Goal: Task Accomplishment & Management: Use online tool/utility

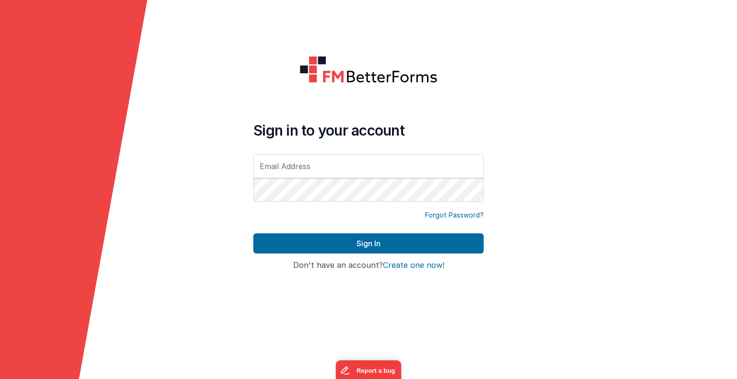
type input "[EMAIL_ADDRESS][DOMAIN_NAME]"
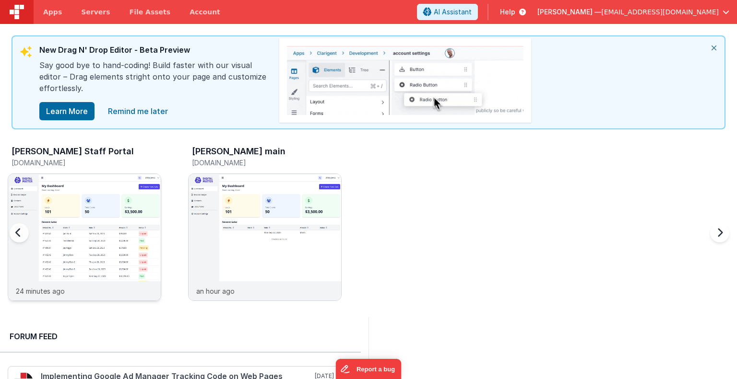
click at [72, 229] on img at bounding box center [84, 250] width 153 height 153
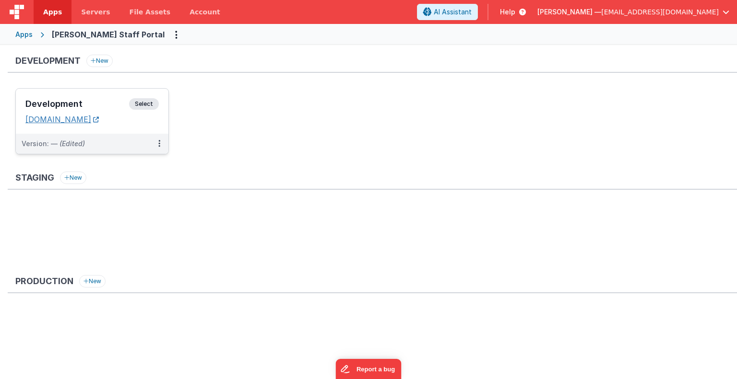
click at [99, 117] on link "[DOMAIN_NAME]" at bounding box center [61, 120] width 73 height 10
click at [142, 107] on span "Select" at bounding box center [144, 104] width 30 height 12
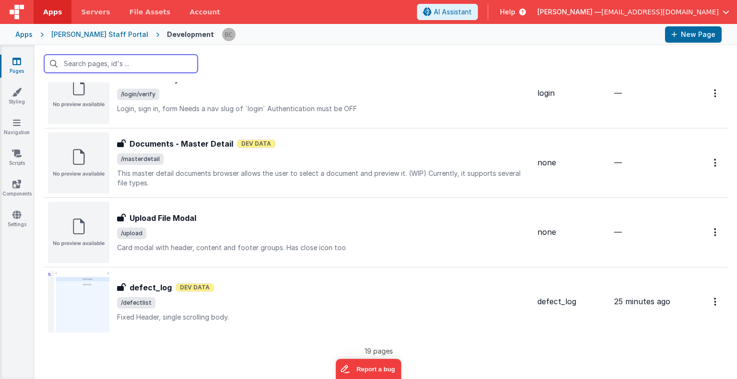
scroll to position [1089, 0]
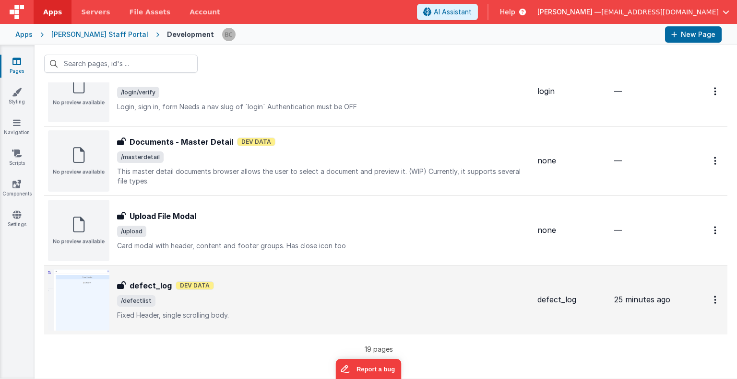
click at [95, 294] on img at bounding box center [78, 300] width 61 height 61
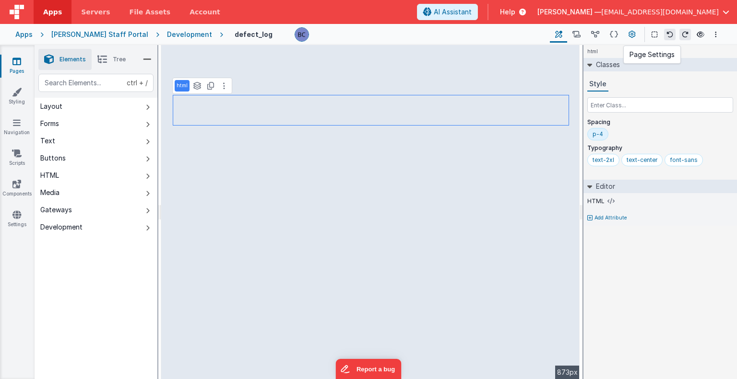
click at [630, 30] on icon at bounding box center [631, 35] width 7 height 10
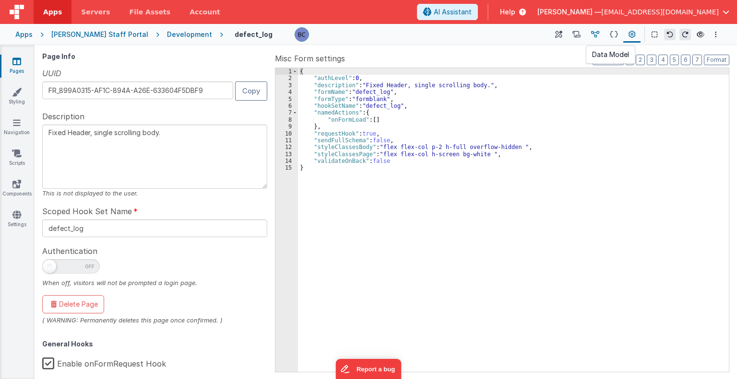
click at [595, 34] on icon at bounding box center [595, 35] width 8 height 10
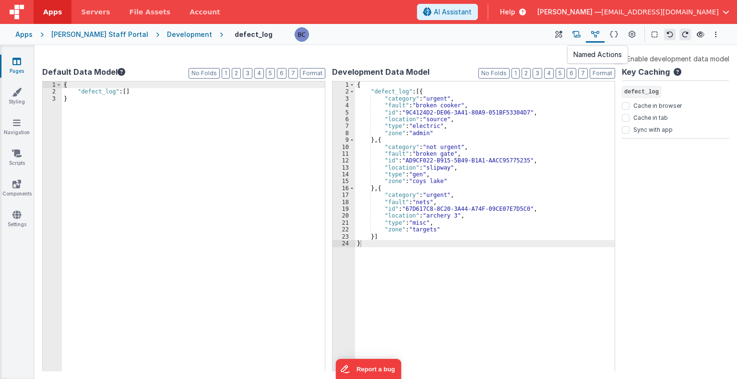
click at [579, 34] on icon at bounding box center [576, 35] width 8 height 10
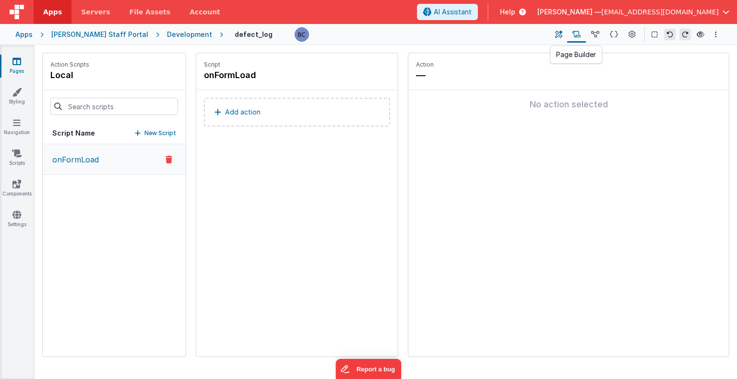
click at [562, 32] on icon at bounding box center [558, 35] width 7 height 10
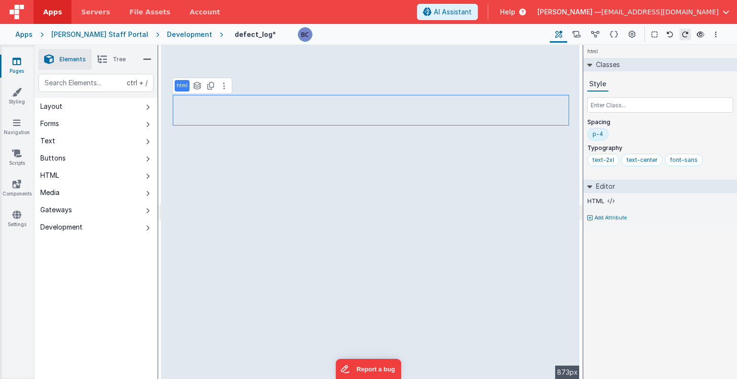
click at [107, 55] on li "Tree" at bounding box center [112, 59] width 40 height 21
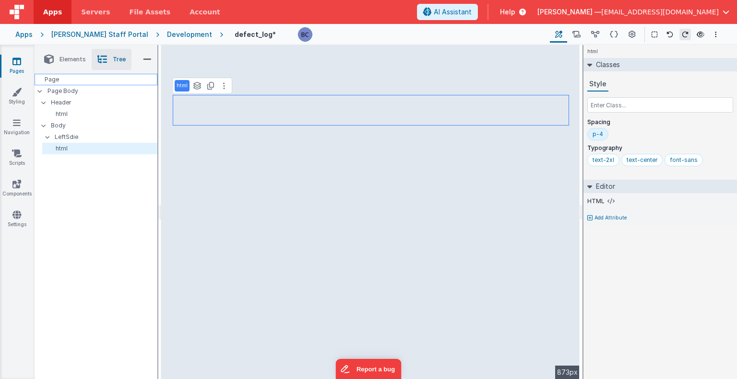
click at [65, 83] on div "Page" at bounding box center [96, 80] width 123 height 12
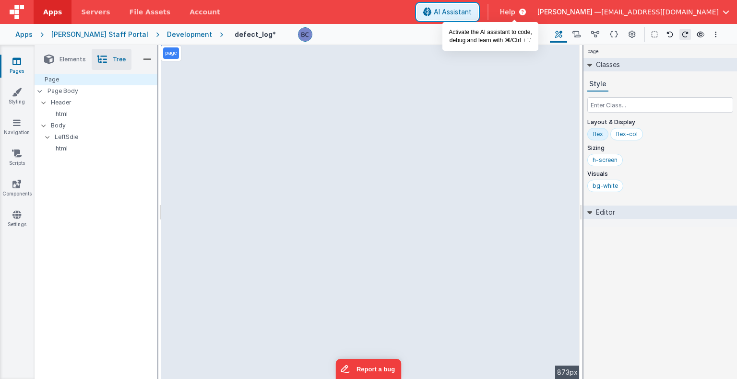
click at [432, 12] on icon at bounding box center [427, 12] width 9 height 0
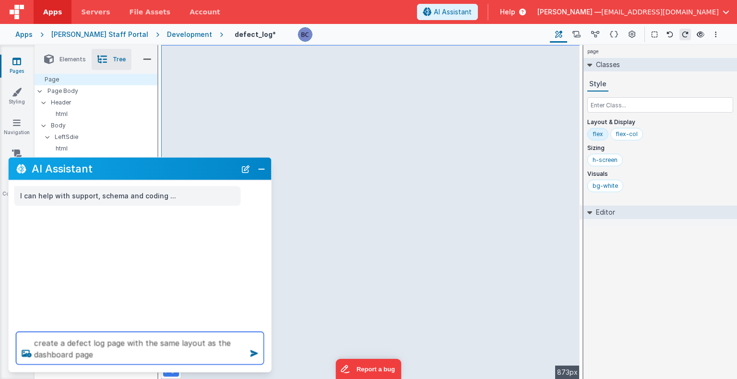
type textarea "create a defect log page with the same layout as the dashboard page"
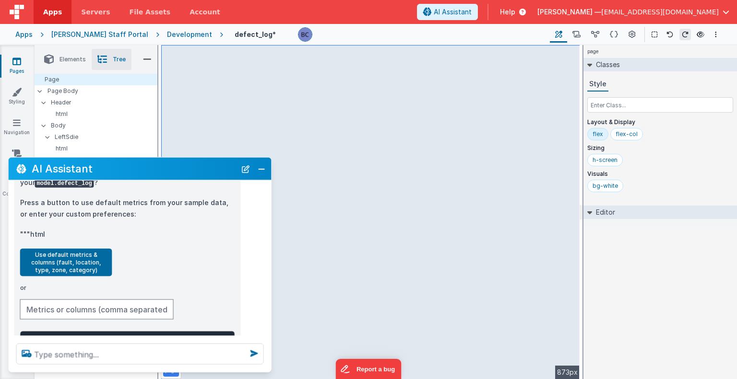
scroll to position [281, 0]
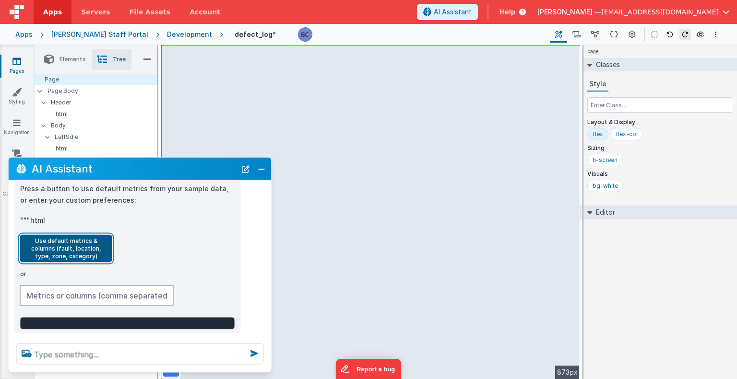
click at [73, 235] on button "Use default metrics & columns (fault, location, type, zone, category)" at bounding box center [66, 249] width 92 height 28
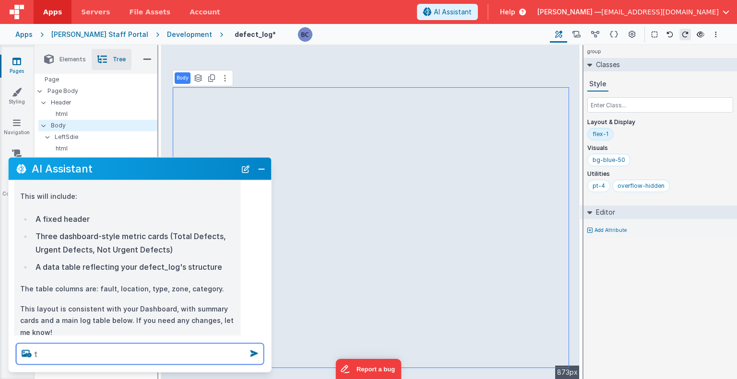
scroll to position [0, 0]
type textarea "that seems good"
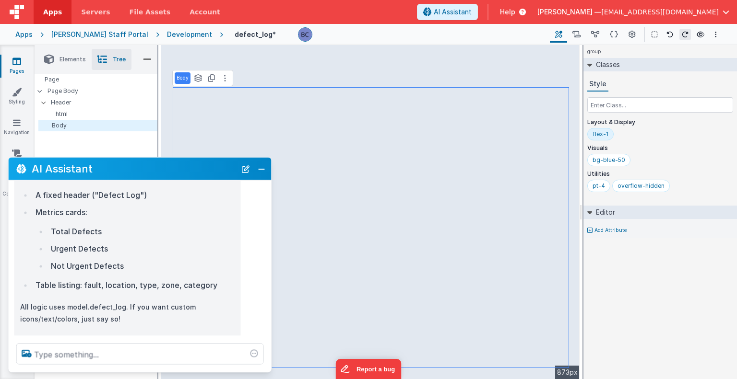
scroll to position [886, 0]
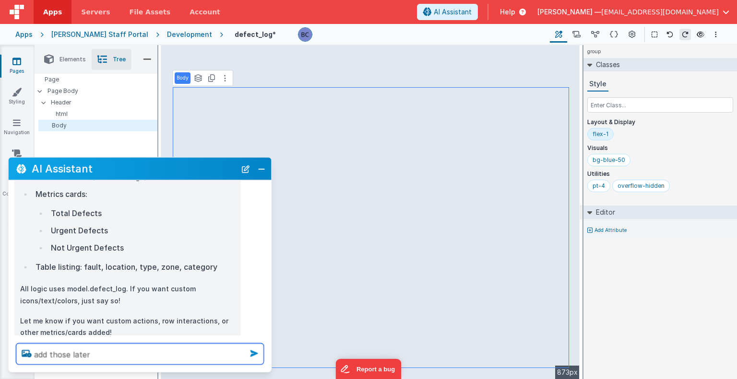
type textarea "add those later"
click at [252, 352] on icon at bounding box center [254, 353] width 15 height 15
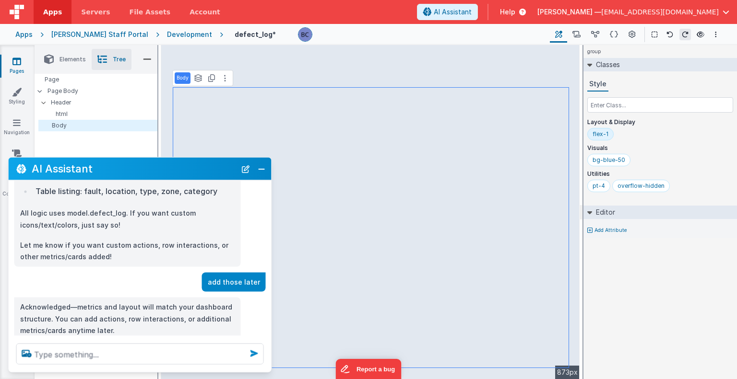
scroll to position [980, 0]
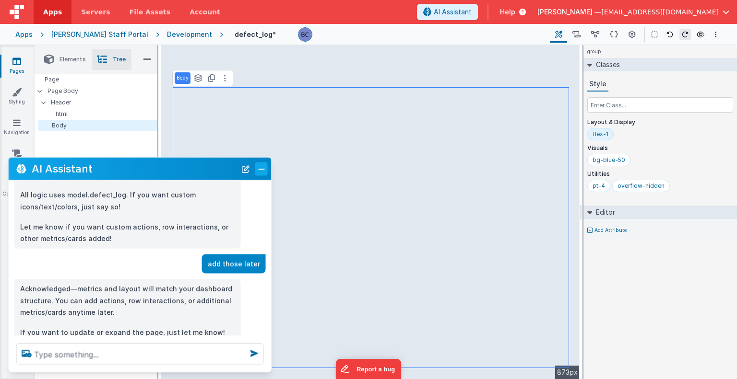
click at [261, 172] on button "Close" at bounding box center [261, 168] width 12 height 13
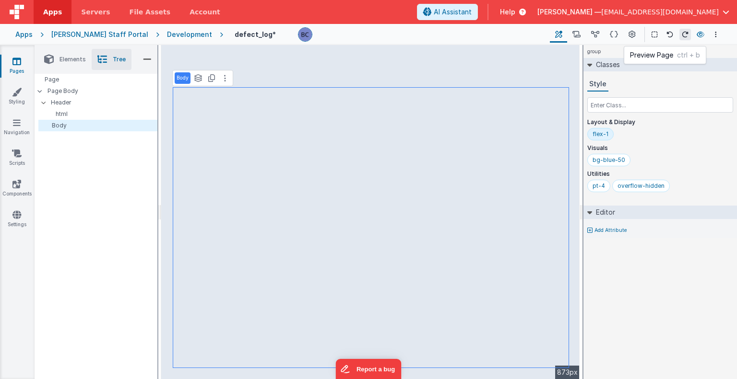
click at [697, 34] on icon at bounding box center [701, 34] width 8 height 7
click at [64, 74] on div "Page" at bounding box center [96, 80] width 123 height 12
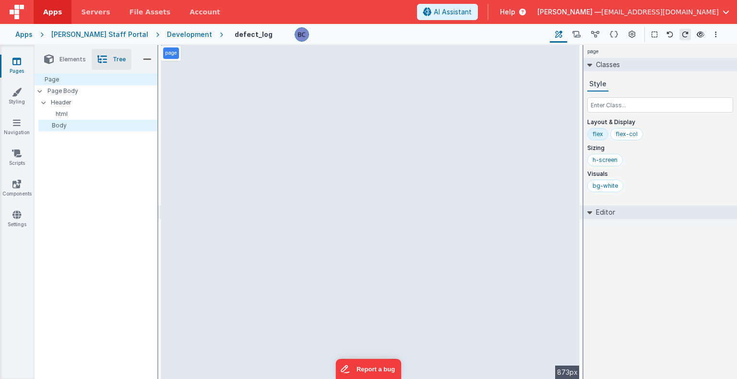
click at [681, 32] on button at bounding box center [685, 35] width 12 height 12
drag, startPoint x: 681, startPoint y: 32, endPoint x: 704, endPoint y: 30, distance: 23.1
click at [704, 30] on div "Page Builder Named Actions Data Model Page Schema Page Settings Show Group Outl…" at bounding box center [636, 34] width 172 height 16
click at [704, 30] on button at bounding box center [701, 34] width 12 height 13
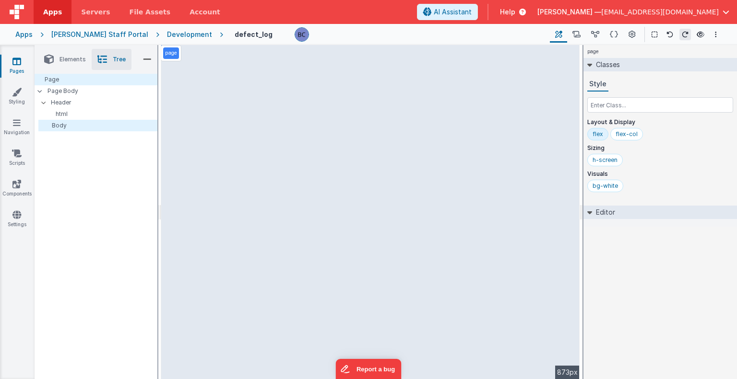
click at [18, 61] on icon at bounding box center [16, 62] width 9 height 10
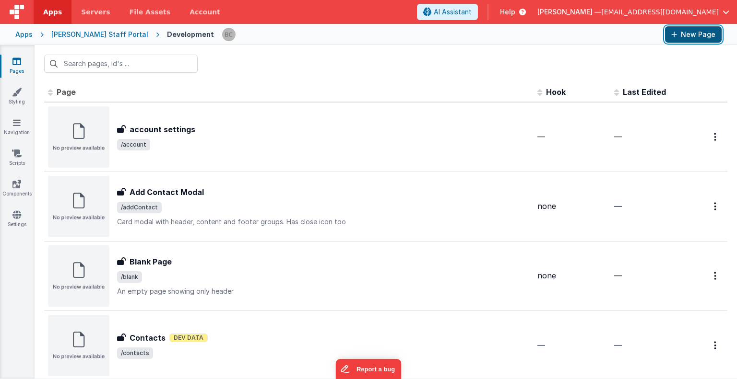
click at [693, 33] on button "New Page" at bounding box center [693, 34] width 57 height 16
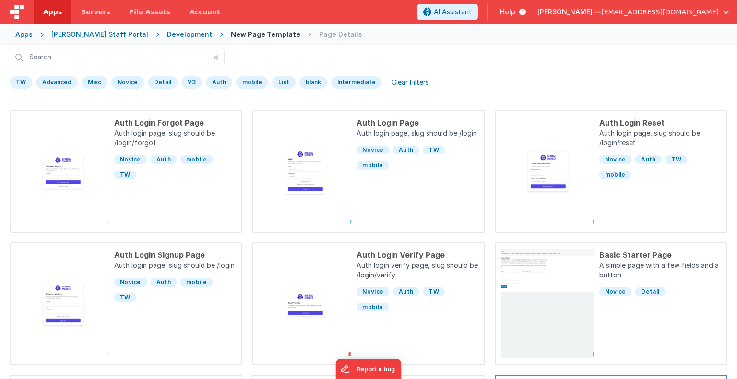
scroll to position [32, 0]
click at [187, 84] on div "V3" at bounding box center [191, 82] width 21 height 12
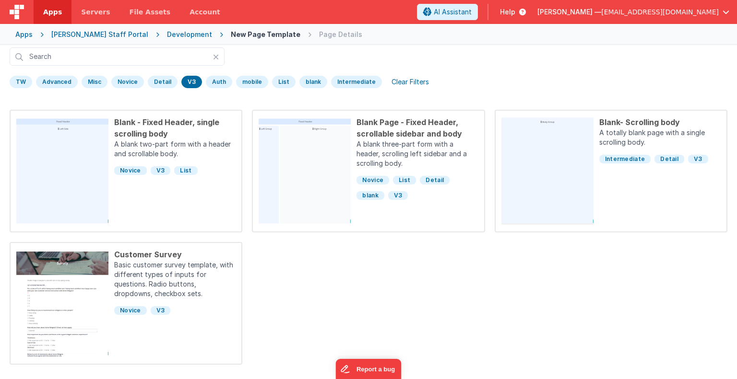
click at [376, 310] on div "Preview Blank - Fixed Header, single scrolling body A blank two-part form with …" at bounding box center [369, 237] width 718 height 255
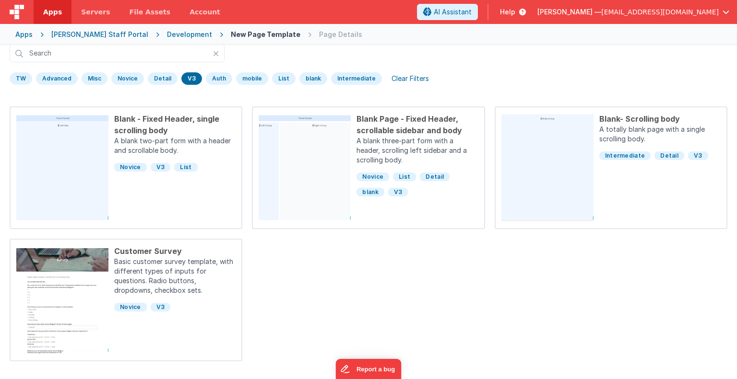
scroll to position [0, 0]
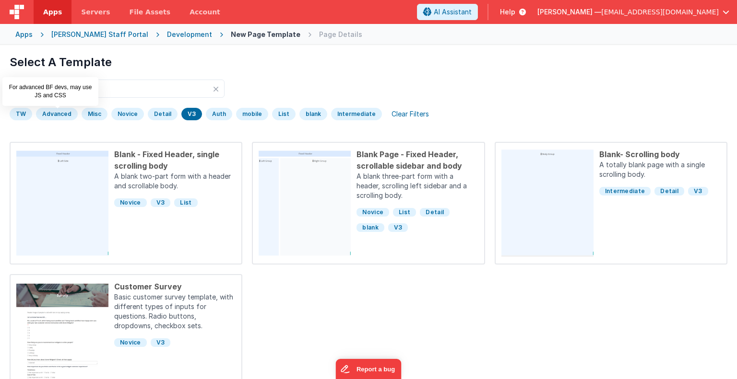
click at [58, 111] on div "Advanced" at bounding box center [57, 114] width 42 height 12
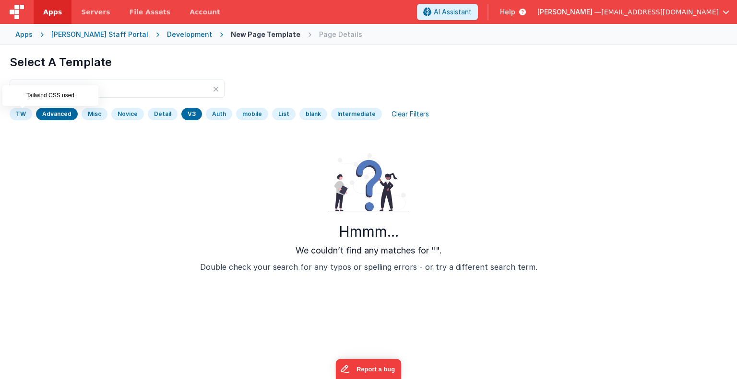
click at [23, 112] on div "TW" at bounding box center [21, 114] width 23 height 12
click at [181, 113] on div "V3" at bounding box center [191, 114] width 21 height 12
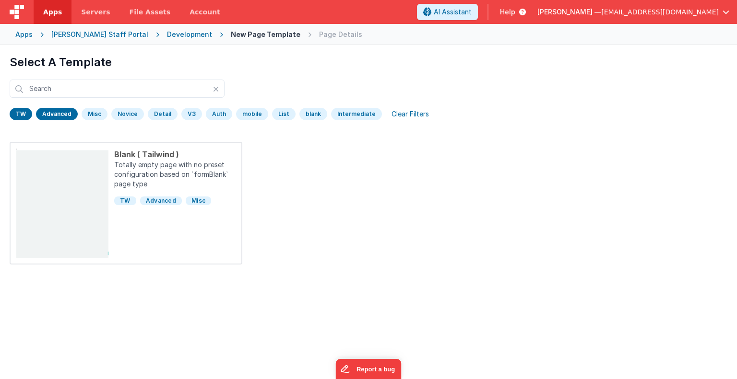
click at [231, 36] on div "New Page Template" at bounding box center [266, 35] width 70 height 10
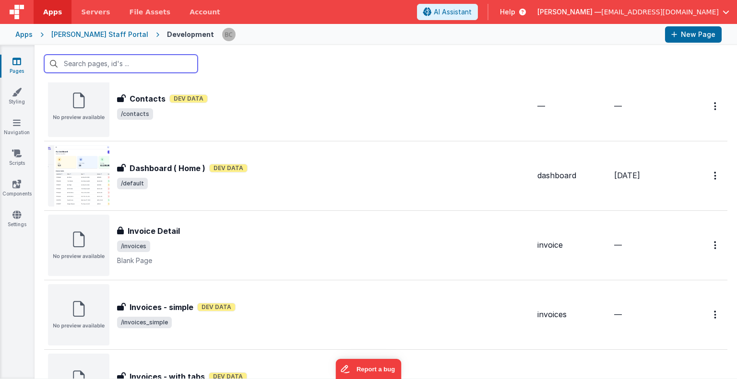
scroll to position [243, 0]
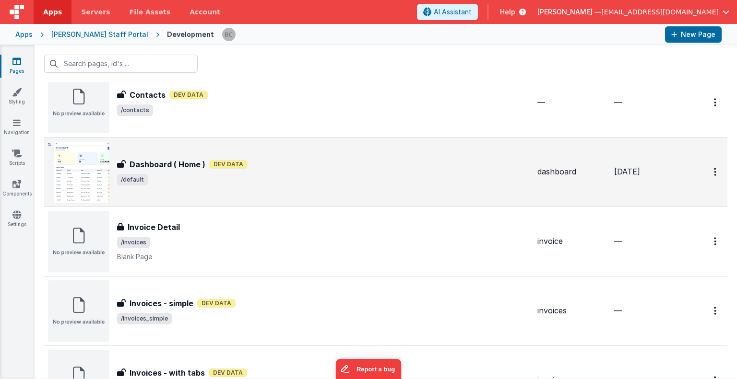
click at [95, 178] on img at bounding box center [78, 172] width 61 height 61
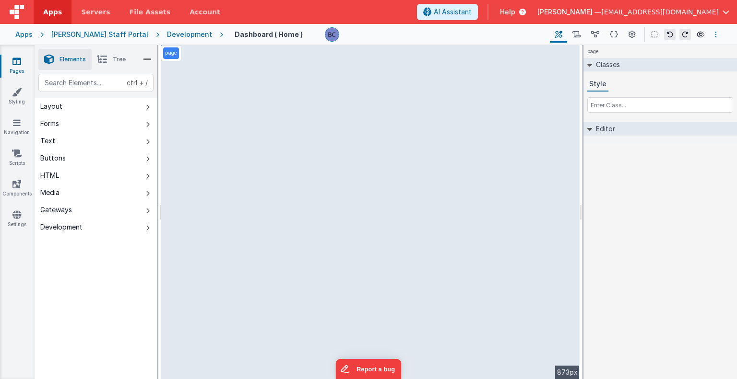
click at [716, 31] on icon "Options" at bounding box center [716, 34] width 2 height 7
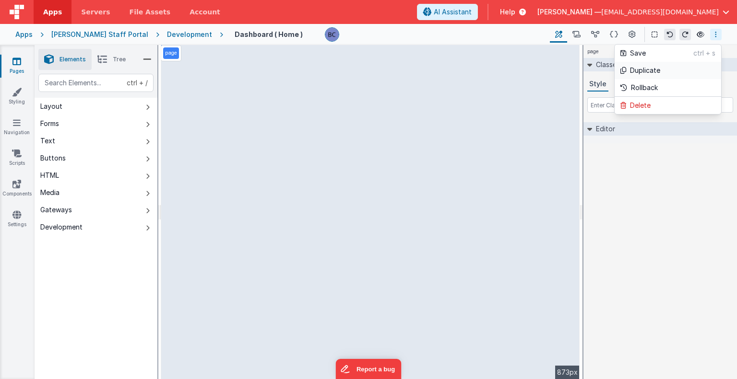
click at [658, 71] on p "Duplicate" at bounding box center [645, 71] width 30 height 10
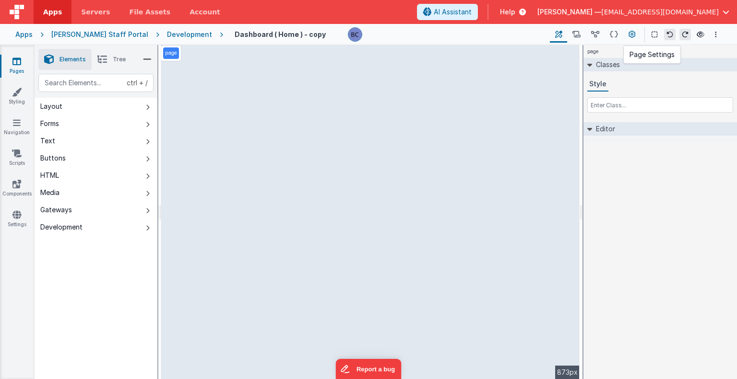
click at [628, 33] on icon at bounding box center [631, 35] width 7 height 10
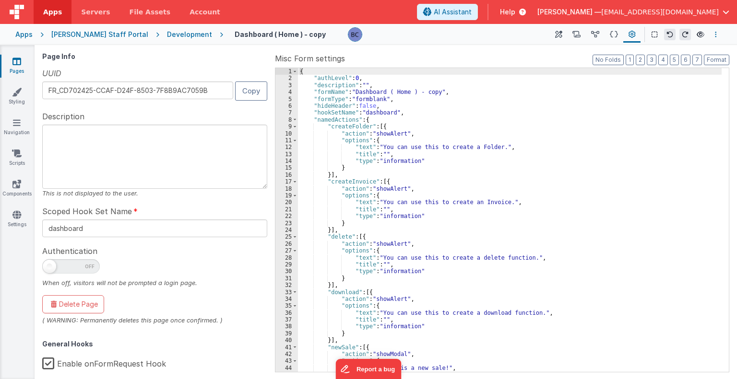
click at [717, 34] on button "Options" at bounding box center [716, 35] width 12 height 12
click at [113, 67] on button at bounding box center [368, 189] width 737 height 379
click at [330, 33] on icon at bounding box center [334, 34] width 9 height 13
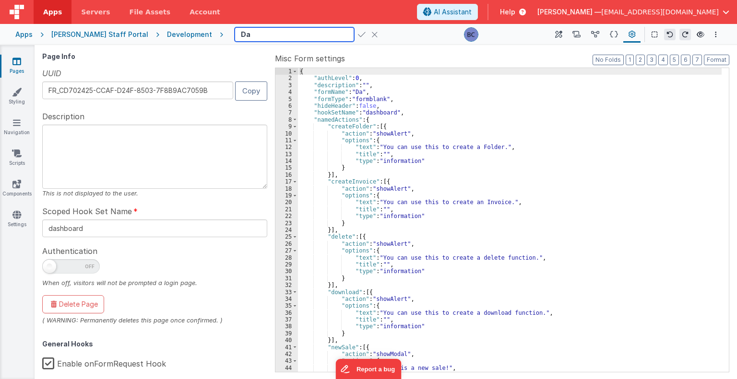
type input "D"
click at [269, 33] on input "Defect" at bounding box center [294, 34] width 119 height 14
type input "Defect Log"
click at [464, 38] on div at bounding box center [503, 34] width 78 height 14
click at [97, 143] on textarea at bounding box center [154, 157] width 225 height 64
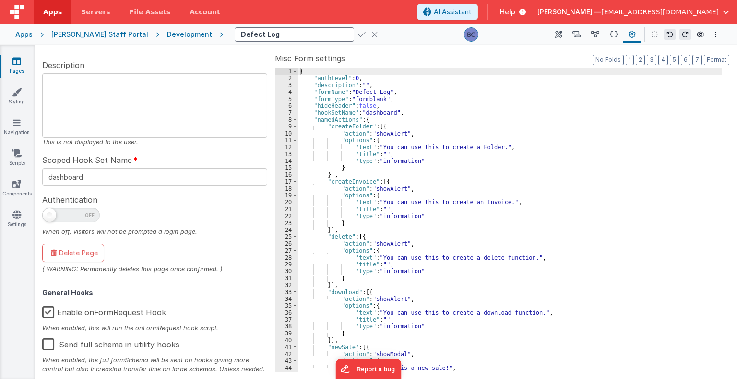
scroll to position [65, 0]
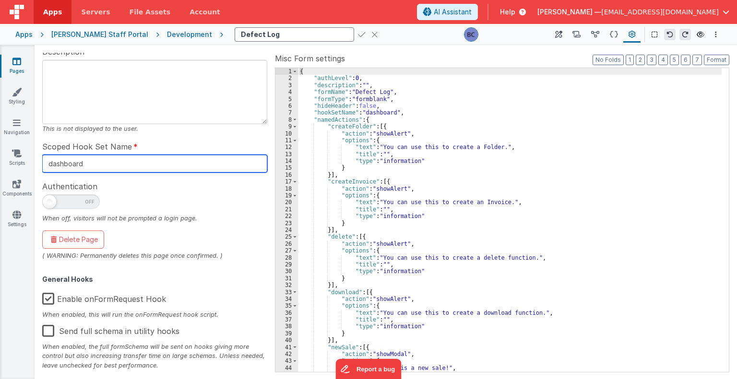
click at [107, 161] on input "dashboard" at bounding box center [154, 164] width 225 height 18
type input "d"
type input "defect_log"
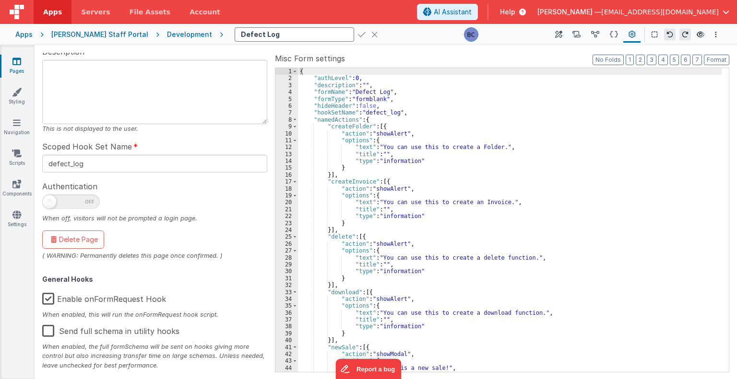
click at [140, 201] on div at bounding box center [154, 204] width 225 height 19
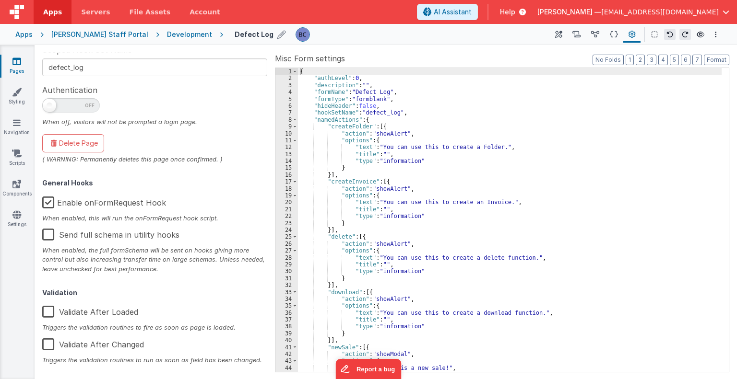
scroll to position [0, 0]
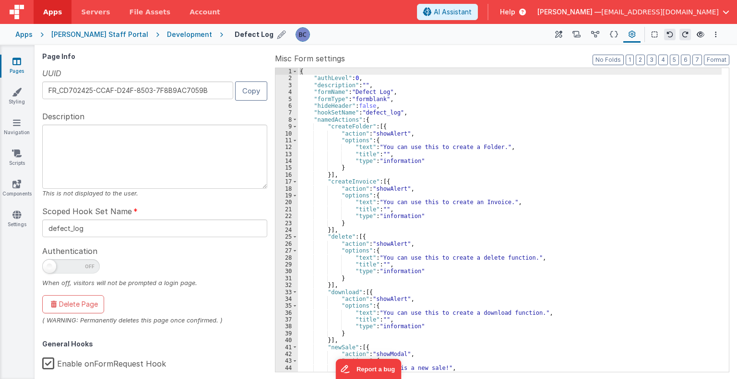
click at [236, 61] on div "Page Info UUID FR_CD702425-CCAF-D24F-8503-7F8B9AC7059B Copy Description This is…" at bounding box center [156, 212] width 229 height 319
click at [629, 39] on icon at bounding box center [631, 35] width 7 height 10
click at [716, 31] on icon "Options" at bounding box center [716, 34] width 2 height 7
click at [652, 57] on p "Save" at bounding box center [661, 53] width 63 height 10
click at [634, 60] on button "1" at bounding box center [630, 60] width 8 height 11
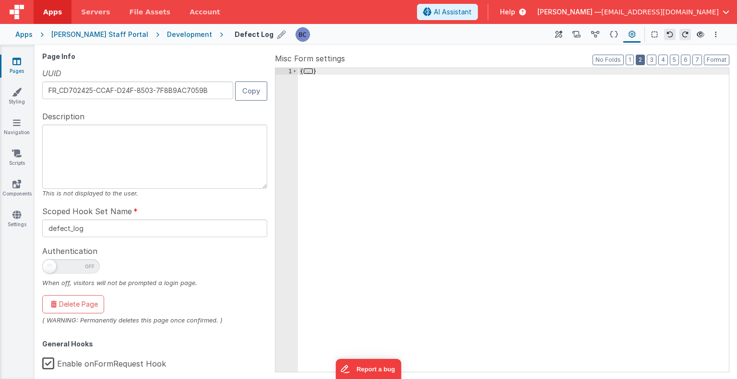
click at [641, 60] on button "2" at bounding box center [640, 60] width 9 height 11
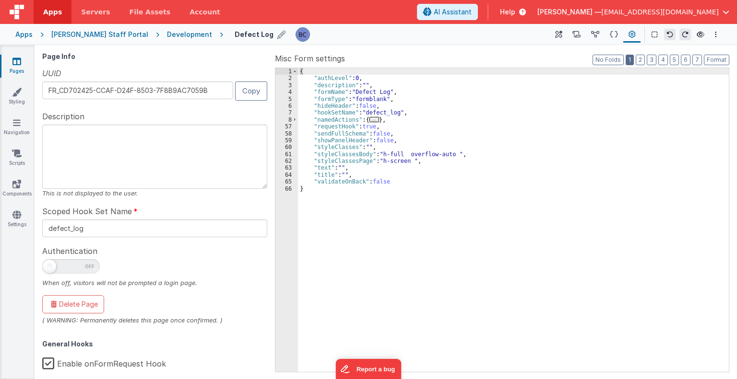
click at [634, 60] on button "1" at bounding box center [630, 60] width 8 height 11
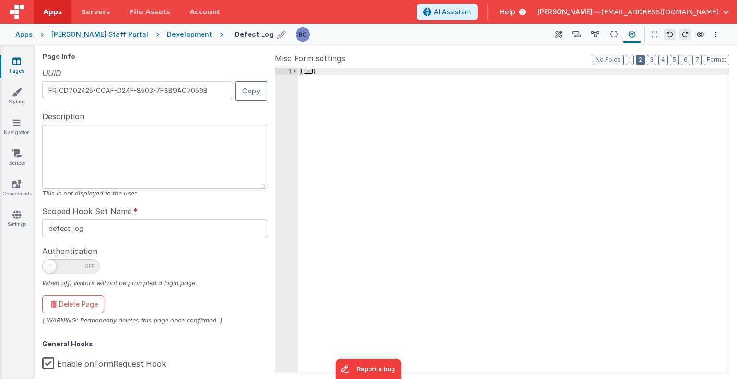
click at [641, 60] on button "2" at bounding box center [640, 60] width 9 height 11
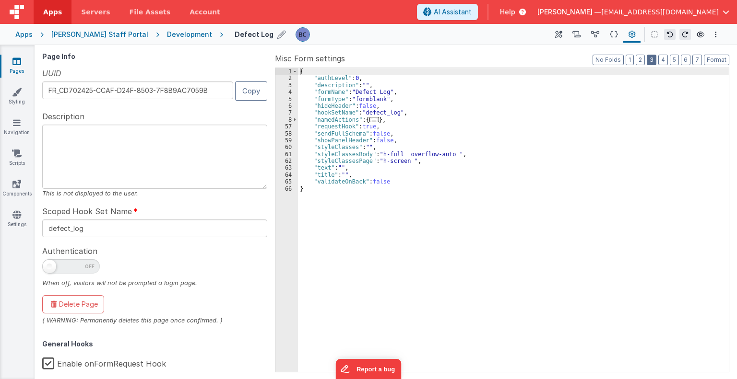
click at [652, 59] on button "3" at bounding box center [652, 60] width 10 height 11
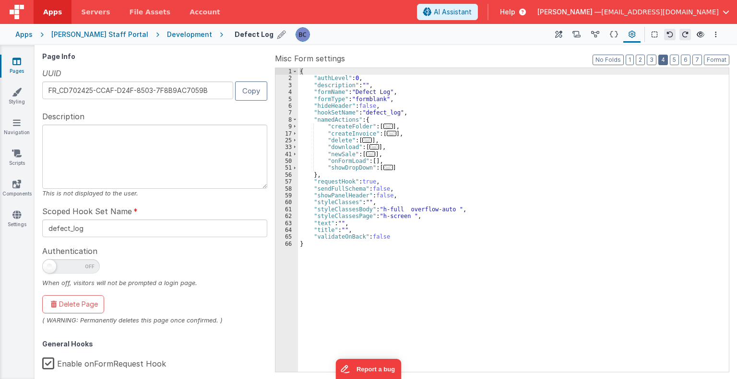
click at [664, 59] on button "4" at bounding box center [663, 60] width 10 height 11
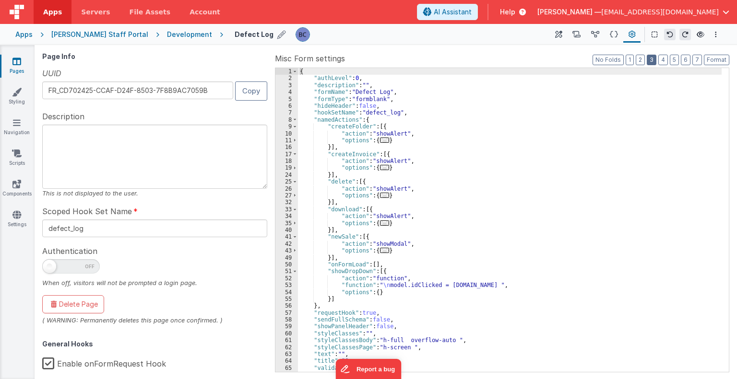
click at [655, 61] on button "3" at bounding box center [652, 60] width 10 height 11
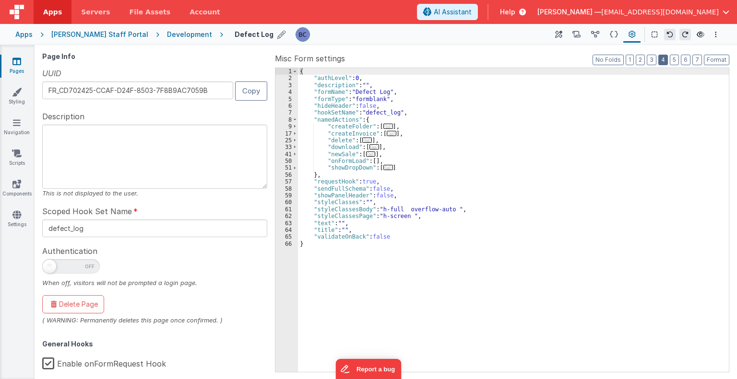
click at [664, 60] on button "4" at bounding box center [663, 60] width 10 height 11
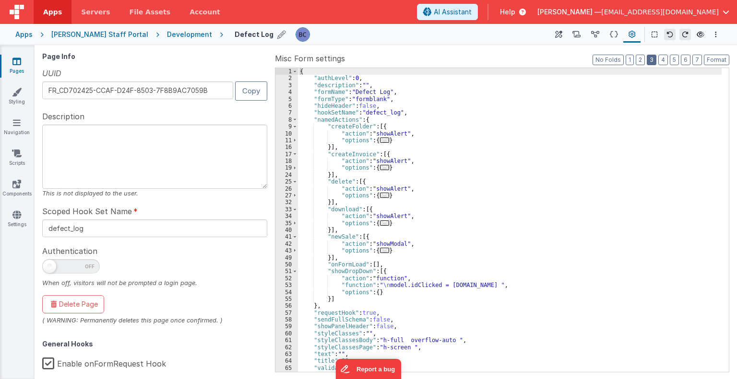
click at [656, 60] on button "3" at bounding box center [652, 60] width 10 height 11
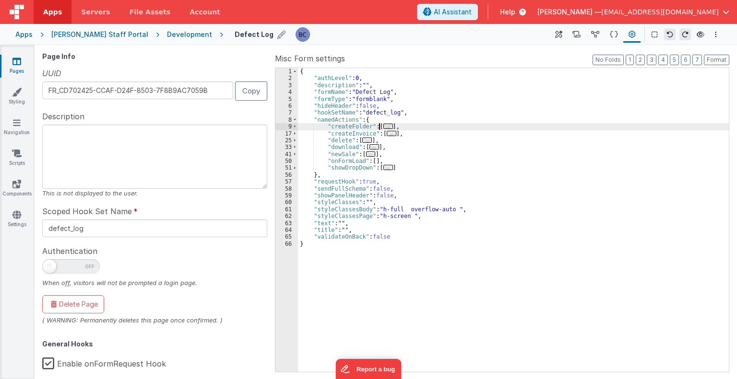
click at [383, 125] on span "..." at bounding box center [388, 126] width 10 height 5
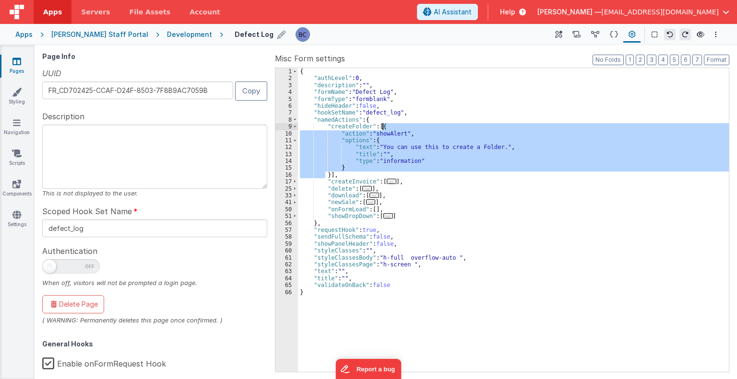
click at [383, 125] on div "{ "authLevel" : 0 , "description" : "" , "formName" : "Defect Log" , "formType"…" at bounding box center [513, 227] width 431 height 319
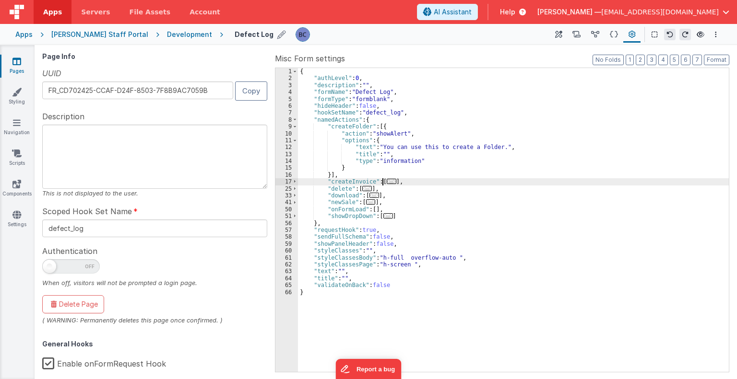
click at [387, 184] on span "..." at bounding box center [392, 181] width 10 height 5
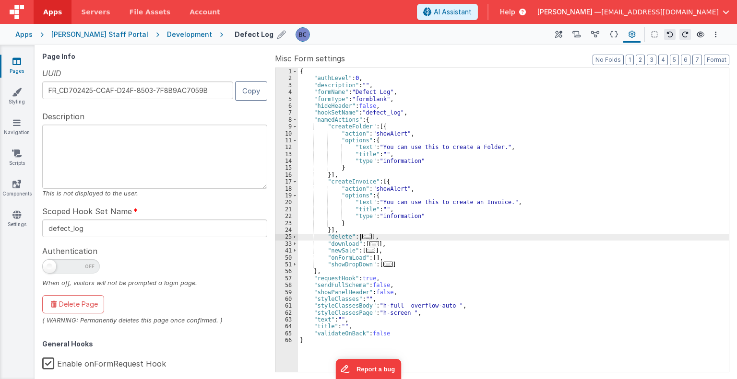
click at [364, 236] on span "..." at bounding box center [367, 236] width 10 height 5
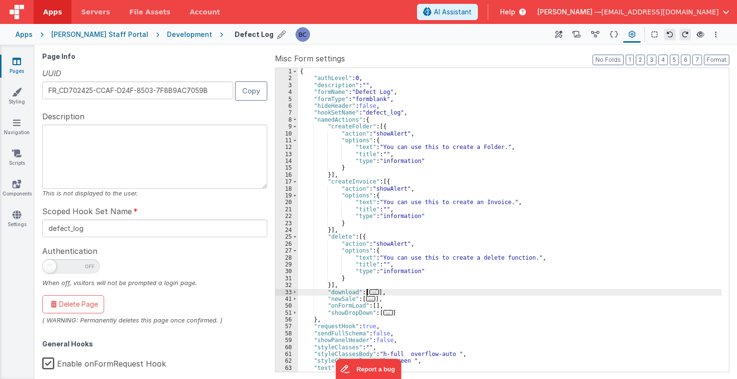
click at [371, 293] on span "..." at bounding box center [374, 292] width 10 height 5
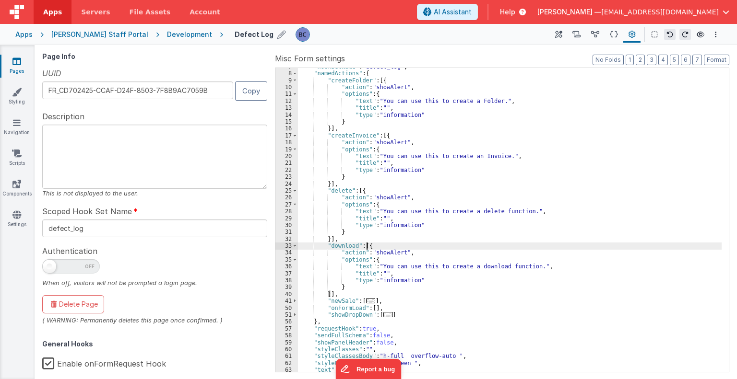
scroll to position [65, 0]
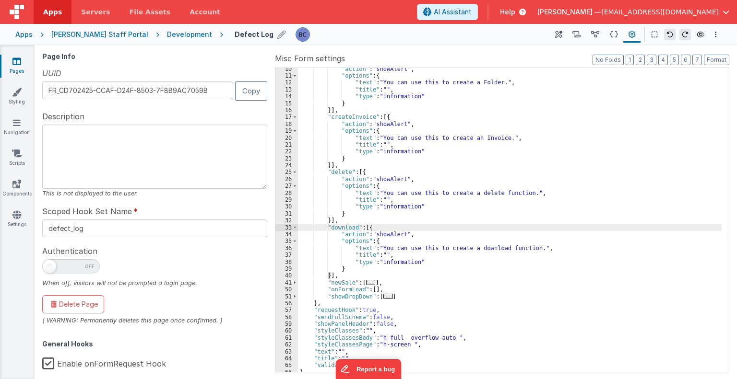
click at [367, 283] on span "..." at bounding box center [371, 282] width 10 height 5
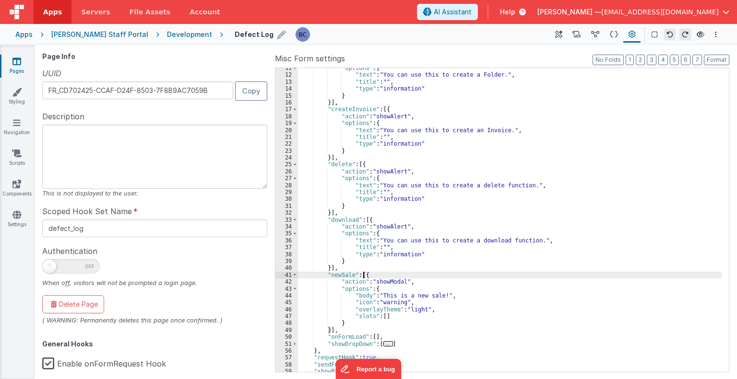
scroll to position [123, 0]
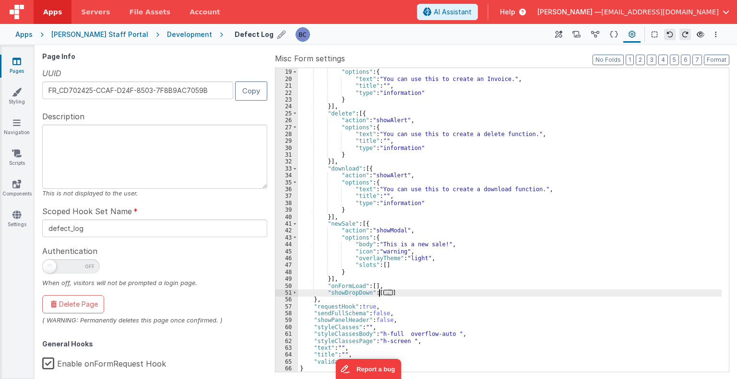
click at [383, 291] on span "..." at bounding box center [388, 292] width 10 height 5
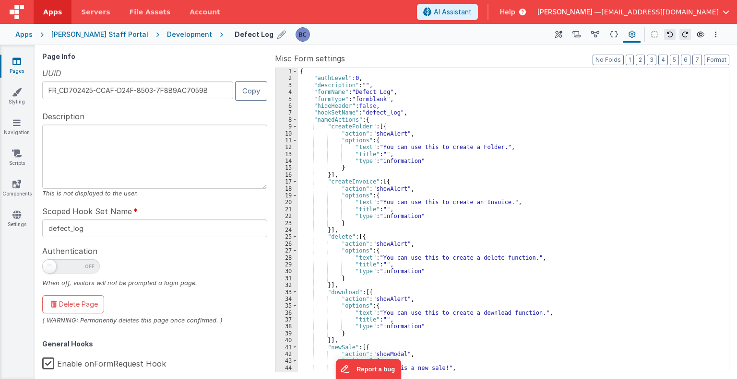
scroll to position [0, 0]
click at [561, 34] on icon at bounding box center [558, 35] width 7 height 10
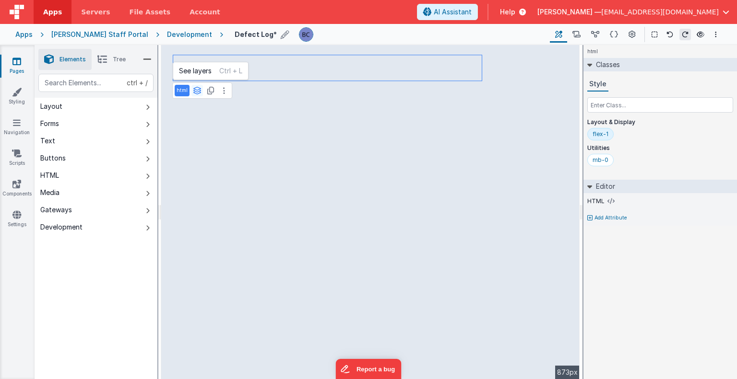
click at [197, 92] on icon at bounding box center [197, 91] width 9 height 8
click at [192, 108] on button "page" at bounding box center [194, 111] width 39 height 12
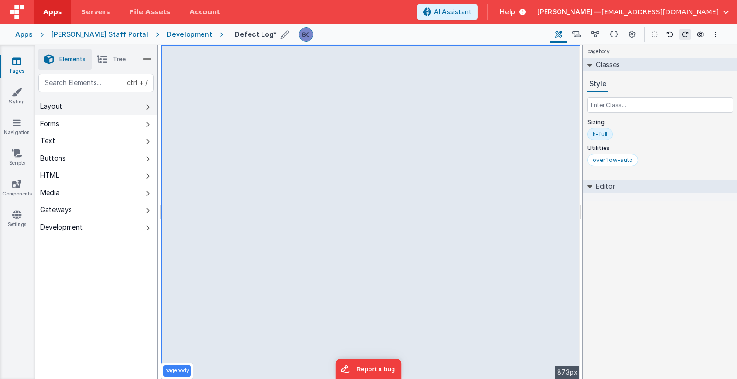
click at [90, 111] on button "Layout" at bounding box center [96, 106] width 123 height 17
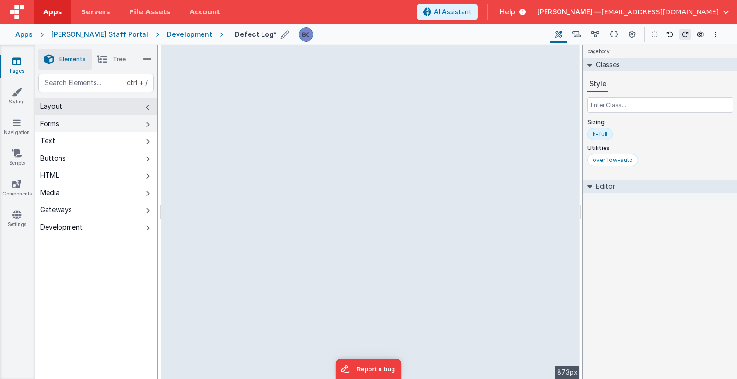
click at [88, 122] on button "Forms" at bounding box center [96, 123] width 123 height 17
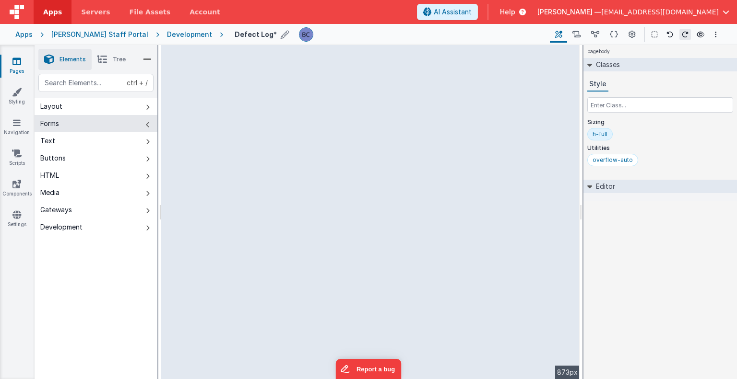
click at [104, 60] on icon at bounding box center [102, 59] width 10 height 13
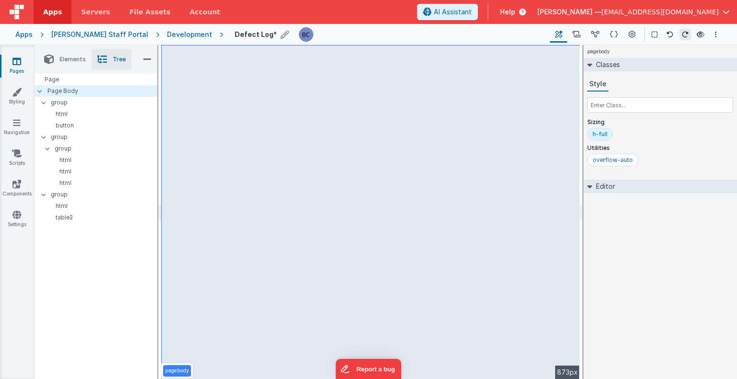
click at [104, 60] on icon at bounding box center [102, 59] width 10 height 13
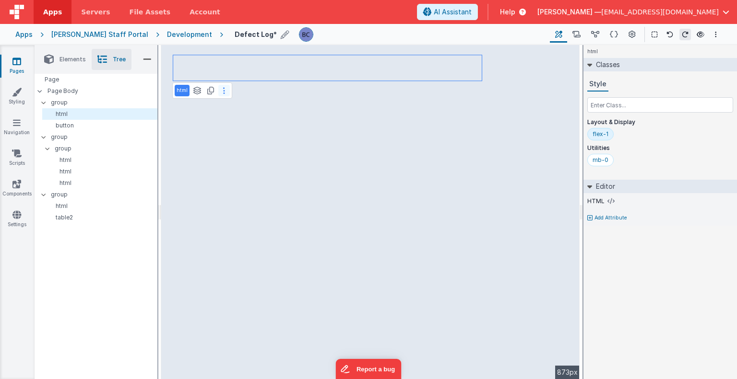
click at [226, 90] on button at bounding box center [224, 91] width 12 height 12
click at [608, 198] on icon at bounding box center [610, 202] width 7 height 8
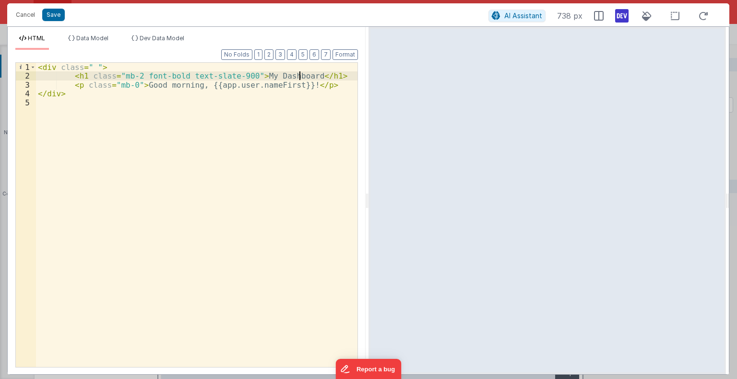
click at [299, 74] on div "< div class = " " > < h1 class = "mb-2 font-bold text-slate-900" > My Dashboard…" at bounding box center [196, 224] width 321 height 323
click at [59, 17] on button "Save" at bounding box center [53, 15] width 23 height 12
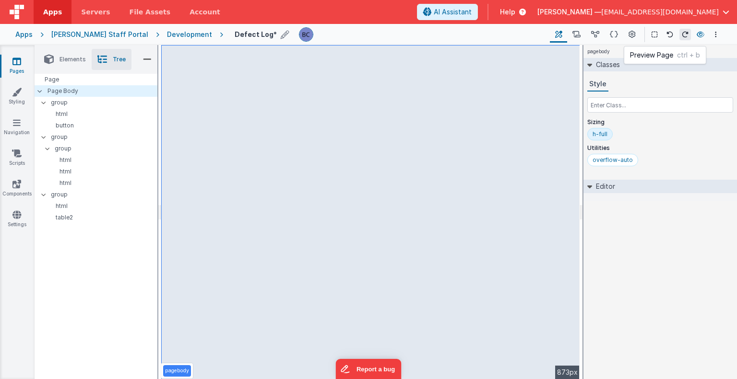
click at [700, 32] on icon at bounding box center [701, 34] width 8 height 7
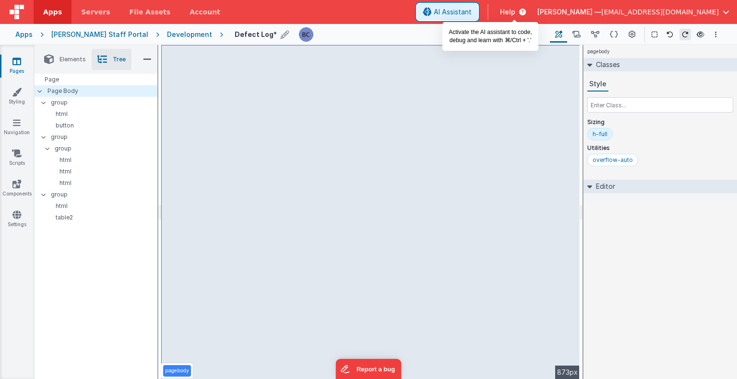
click at [472, 9] on span "AI Assistant" at bounding box center [453, 12] width 38 height 10
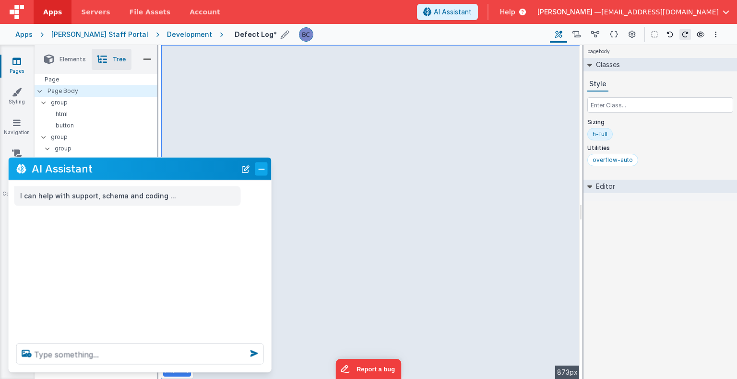
click at [264, 172] on button "Close" at bounding box center [261, 168] width 12 height 13
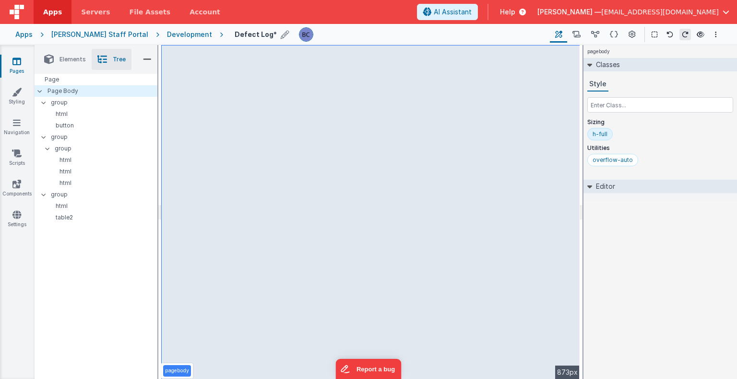
select select
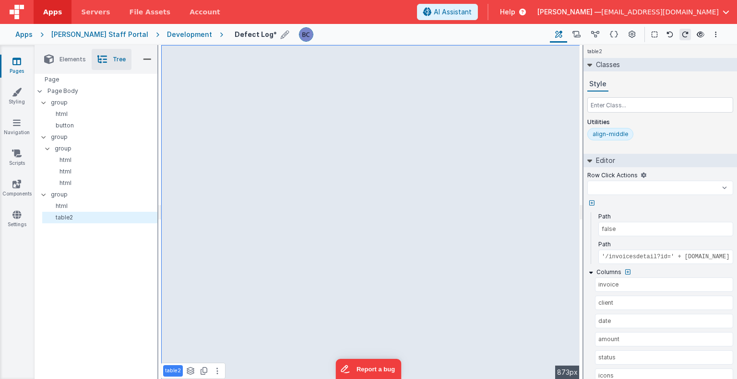
select select
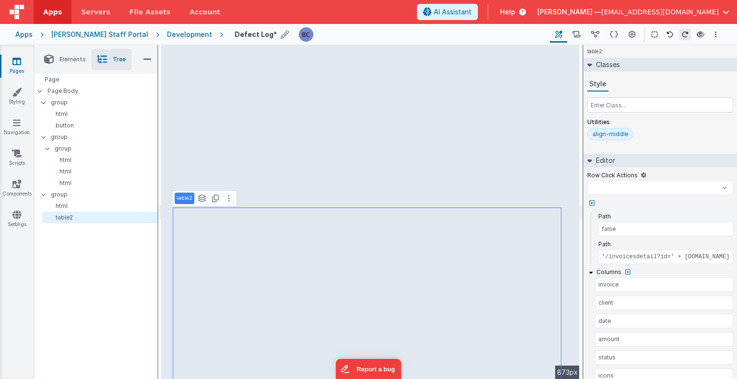
select select
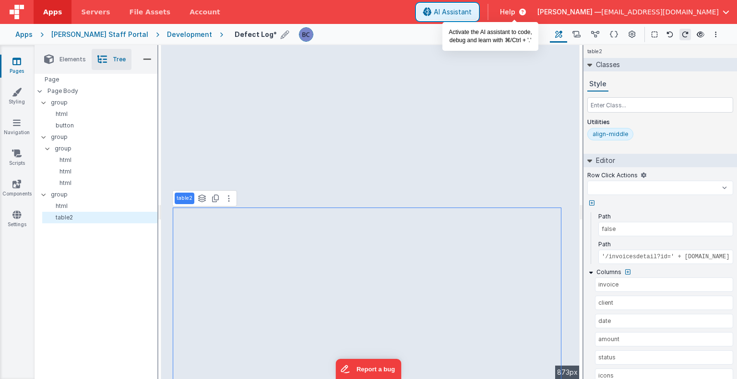
select select
click at [472, 9] on span "AI Assistant" at bounding box center [453, 12] width 38 height 10
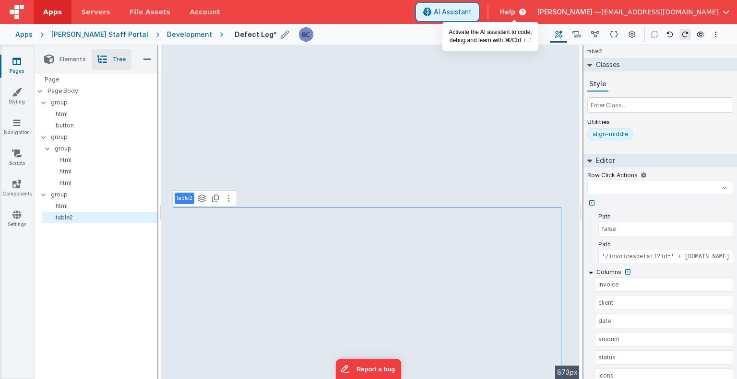
select select
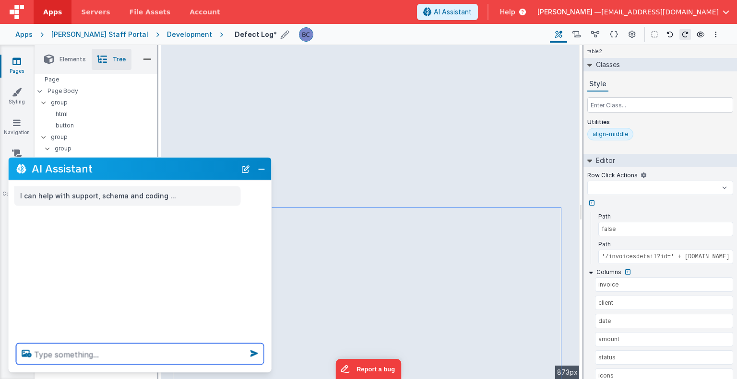
select select
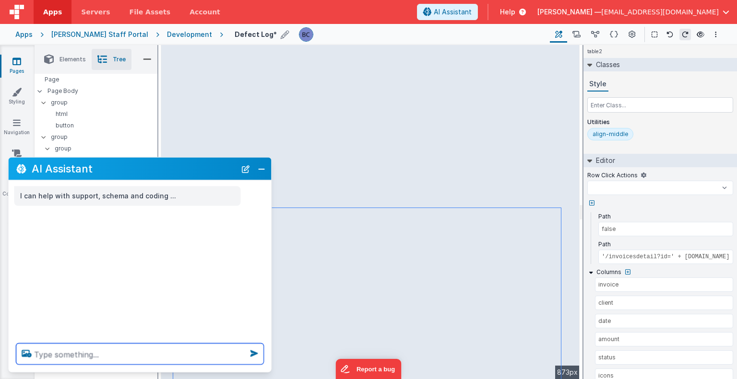
select select
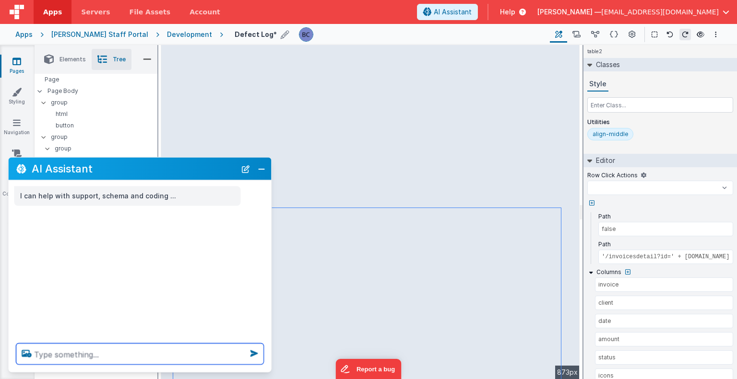
select select
type textarea "u"
select select
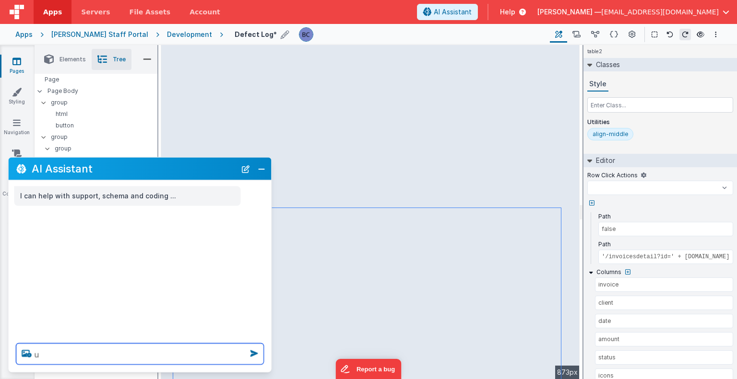
select select
type textarea "up"
select select
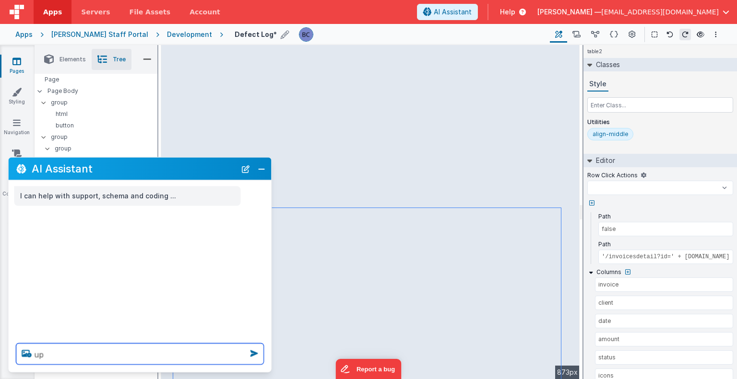
select select
type textarea "upd"
select select
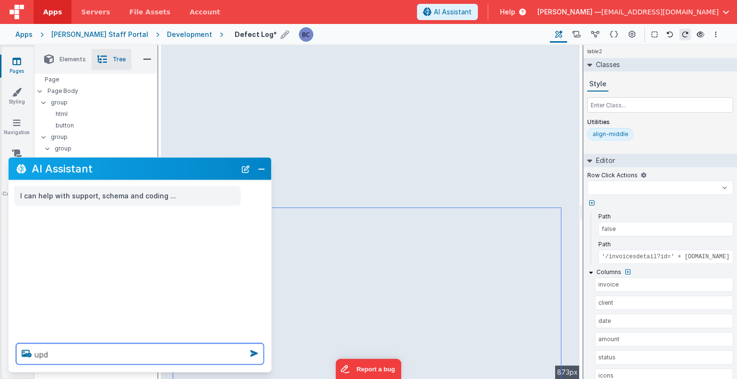
select select
type textarea "updat"
select select
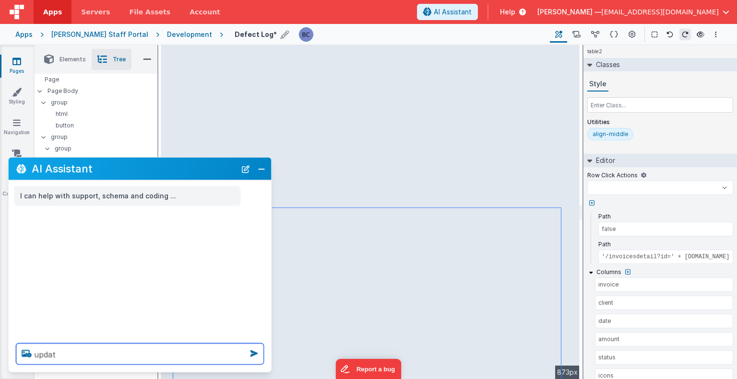
select select
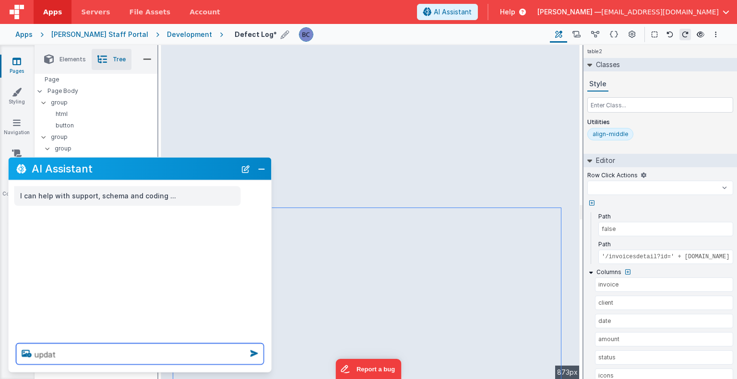
select select
type textarea "update"
select select
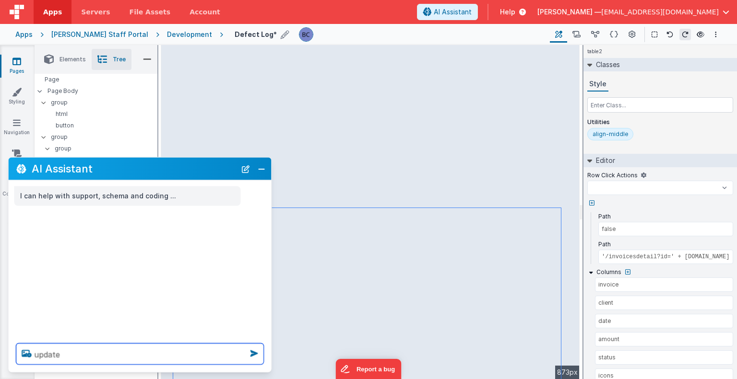
select select
type textarea "update"
select select
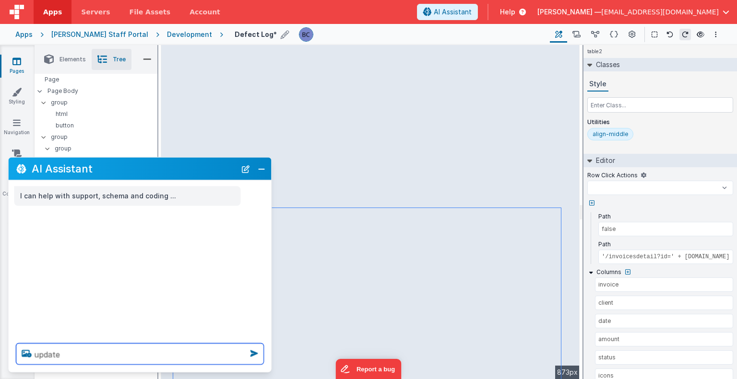
select select
type textarea "update t"
select select
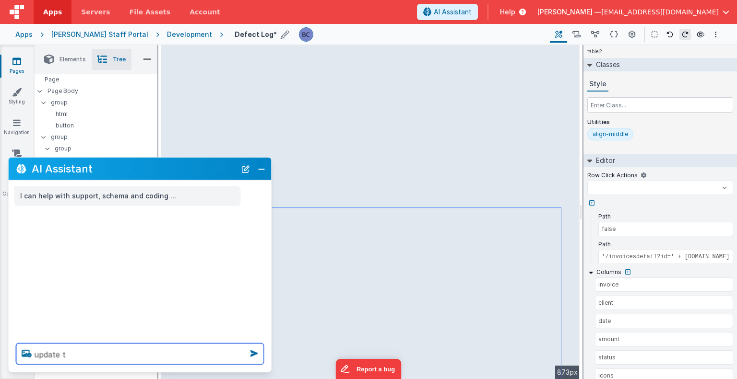
select select
type textarea "update ta"
select select
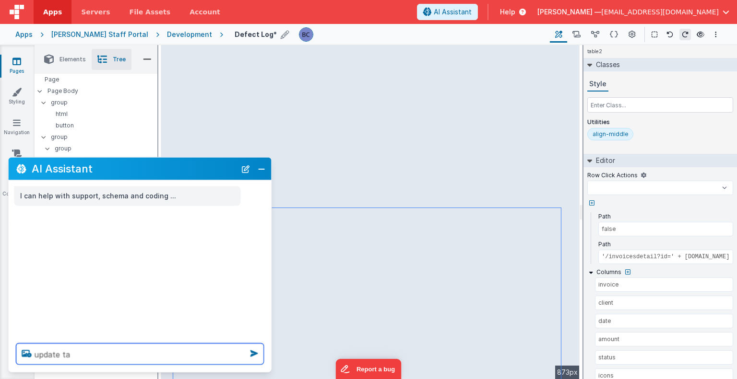
select select
type textarea "update tab"
select select
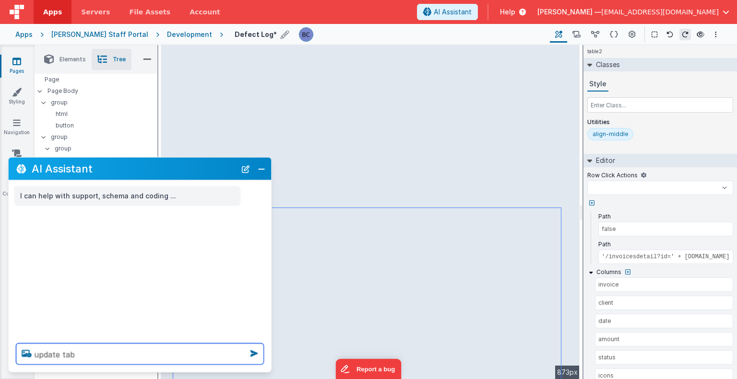
select select
type textarea "update tabl"
select select
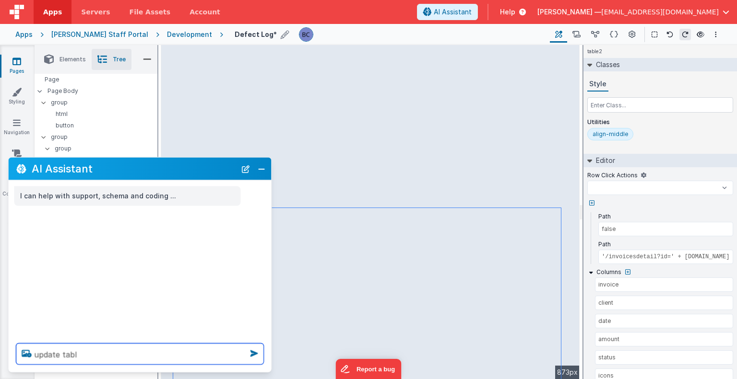
select select
type textarea "update table"
select select
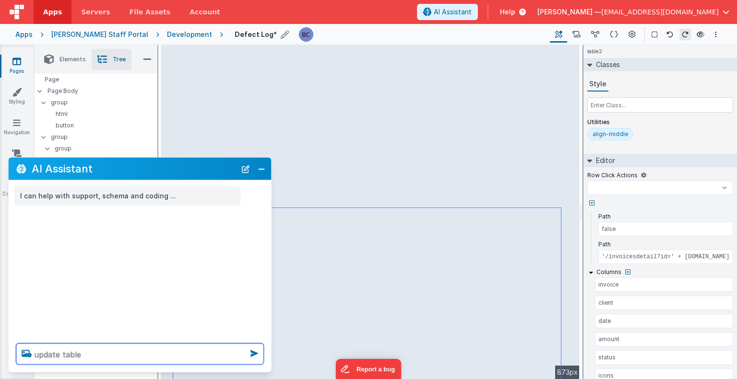
select select
type textarea "update table"
select select
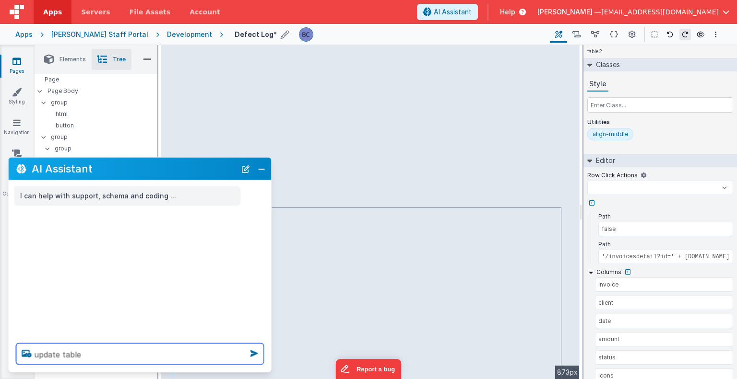
select select
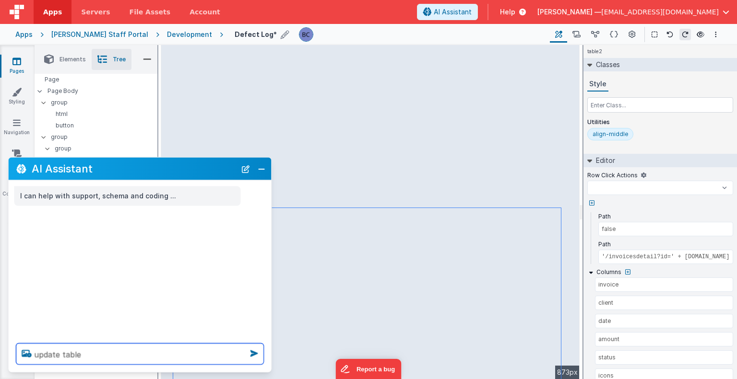
type textarea "update table 2"
select select
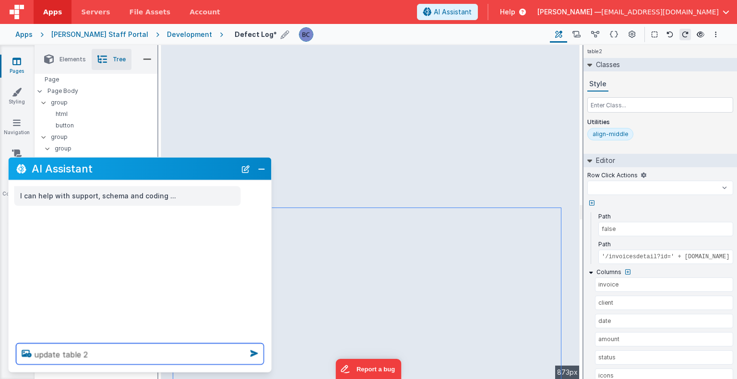
type textarea "update table 2"
select select
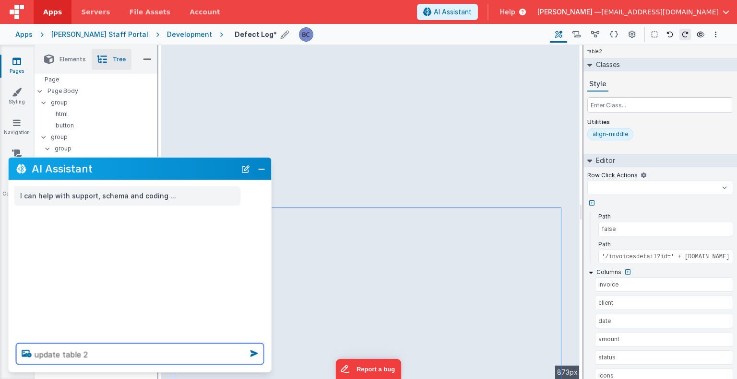
select select
type textarea "update table 2 t"
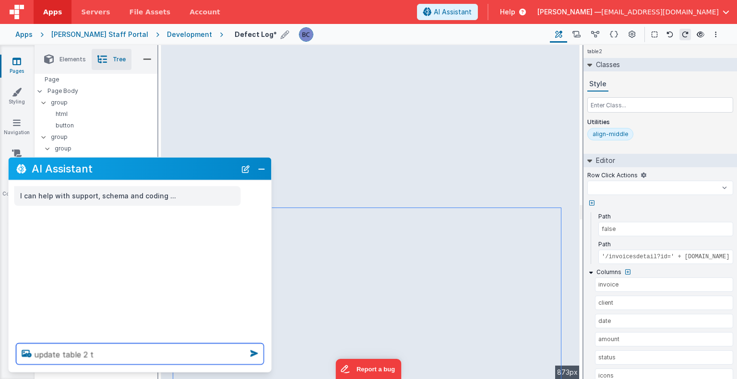
select select
type textarea "update table 2 to"
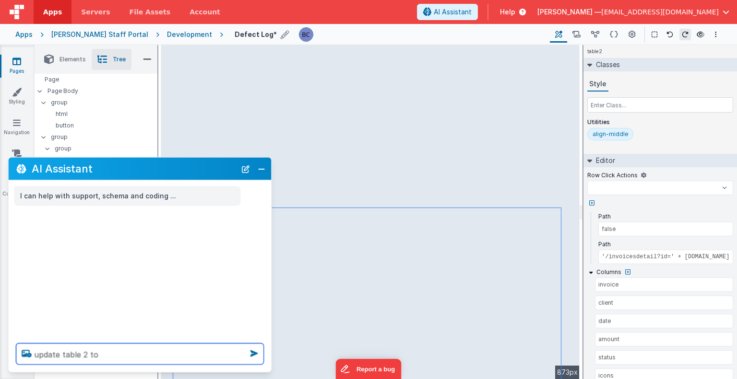
select select
type textarea "update table 2 to"
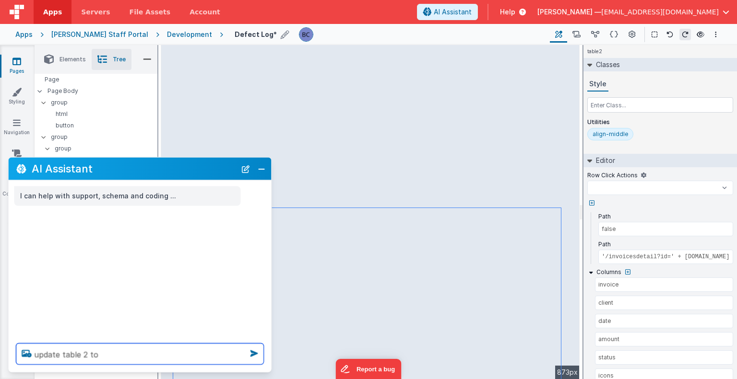
select select
type textarea "update table 2 to s"
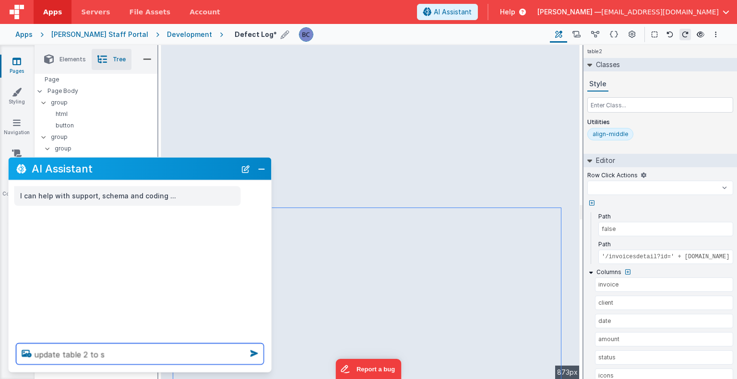
select select
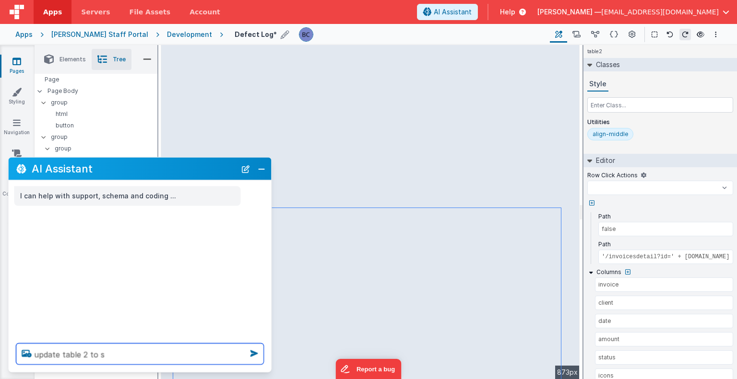
select select
type textarea "update table 2 to sh"
select select
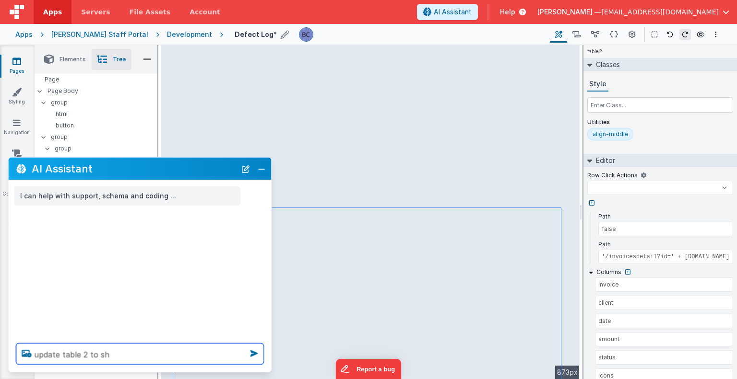
select select
type textarea "update table 2 to sho"
select select
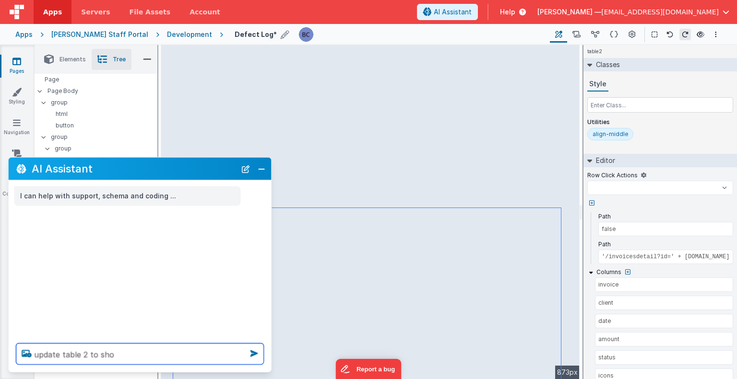
select select
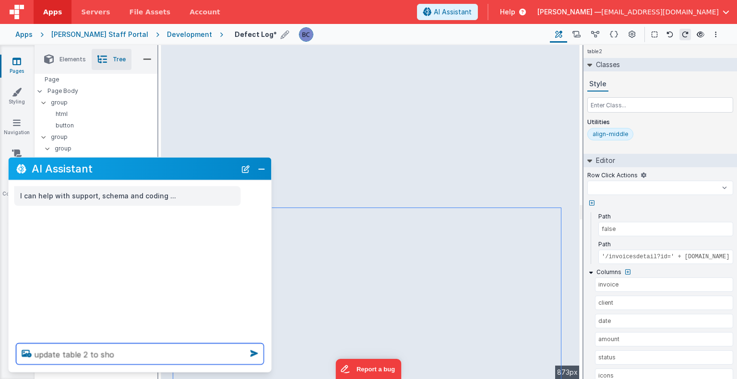
select select
type textarea "update table 2 to show"
select select
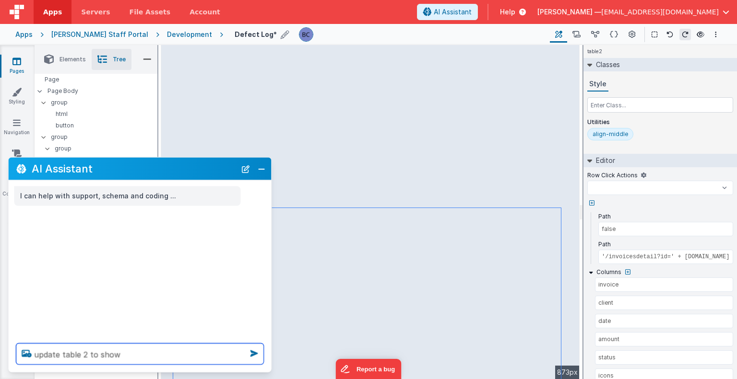
select select
type textarea "update table 2 to show"
select select
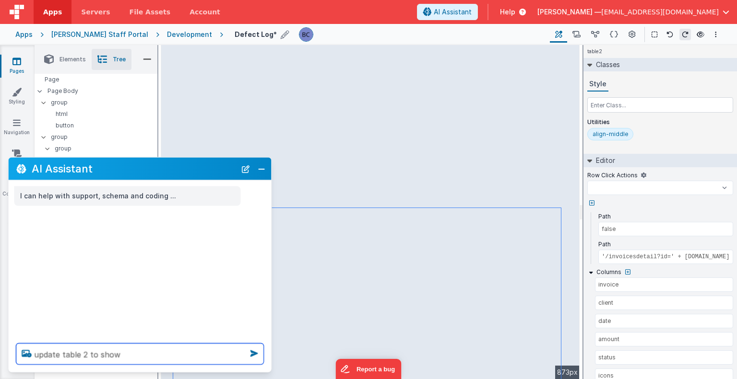
select select
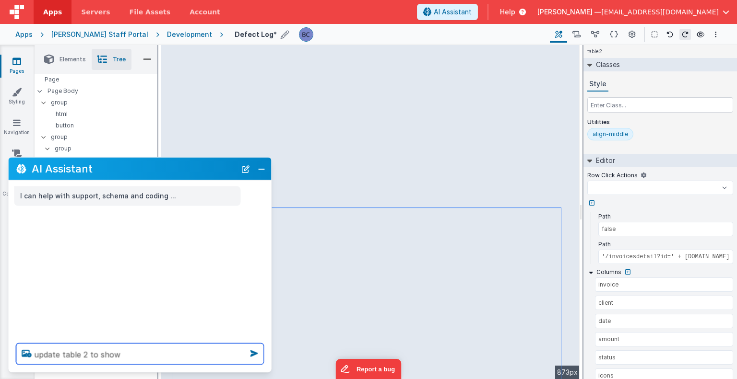
select select
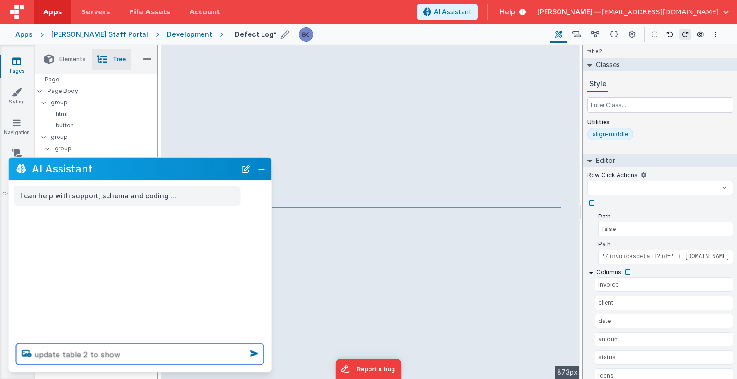
type textarea "update table 2 to show d"
select select
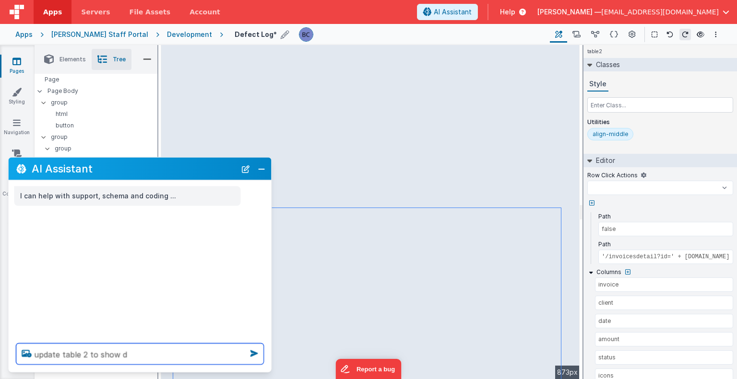
type textarea "update table 2 to show da"
select select
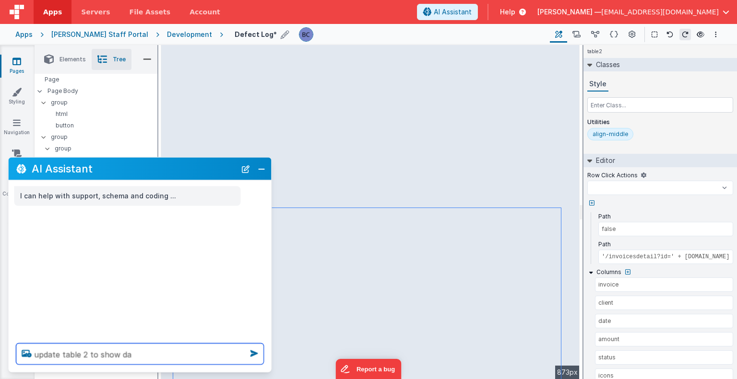
type textarea "update table 2 to show dat"
select select
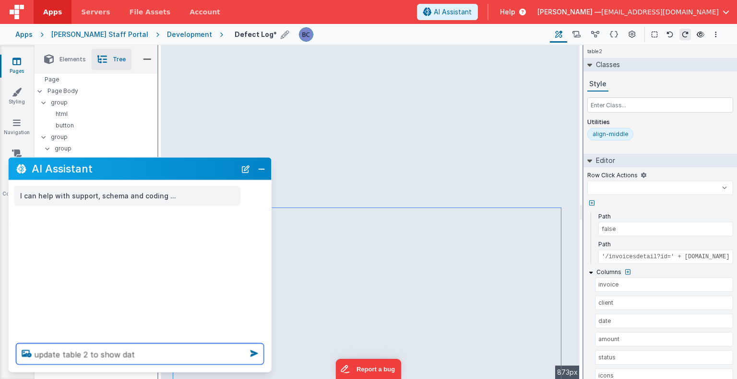
type textarea "update table 2 to show data"
select select
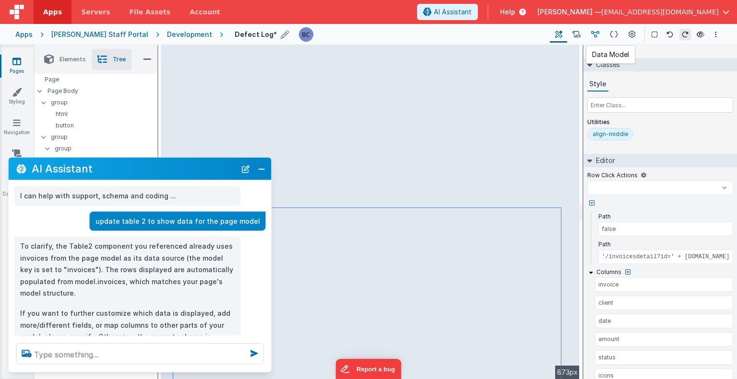
click at [597, 36] on icon at bounding box center [595, 35] width 8 height 10
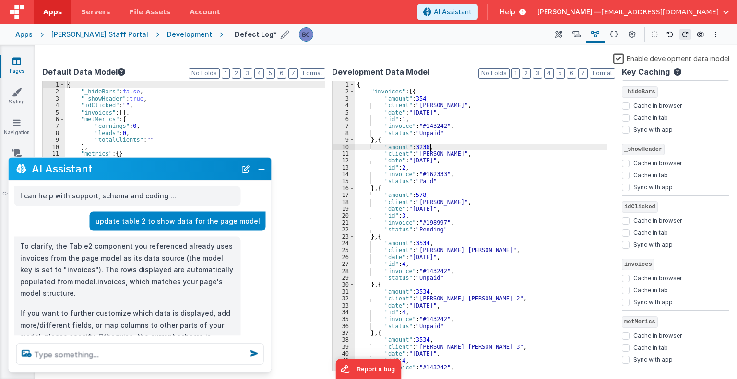
click at [532, 148] on div "{ "invoices" : [{ "amount" : 354 , "client" : "[PERSON_NAME]" , "date" : "[DATE…" at bounding box center [481, 234] width 252 height 305
click at [454, 57] on div "Enable development data model" at bounding box center [385, 59] width 687 height 13
click at [264, 169] on button "Close" at bounding box center [261, 168] width 12 height 13
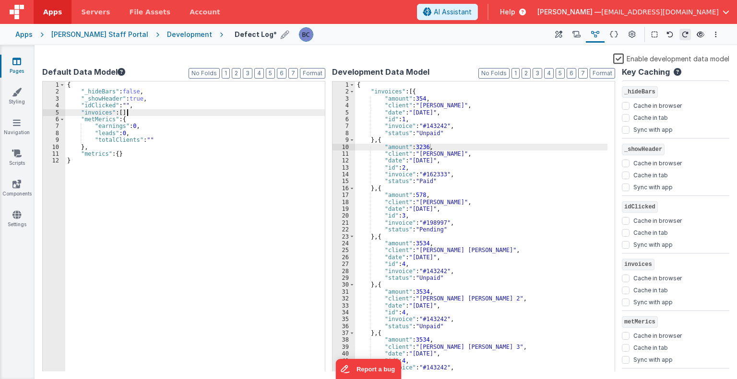
click at [132, 113] on div "{ "_hideBars" : false , "_showHeader" : true , "idClicked" : "" , "invoices" : …" at bounding box center [195, 234] width 260 height 305
click at [455, 10] on header "Apps Servers File Assets Account Some FUTURE Slot AI Assistant Help [PERSON_NAM…" at bounding box center [368, 12] width 737 height 24
click at [702, 33] on icon at bounding box center [701, 34] width 8 height 7
click at [512, 132] on div "{ "invoices" : [{ "amount" : 354 , "client" : "[PERSON_NAME]" , "date" : "[DATE…" at bounding box center [481, 234] width 252 height 305
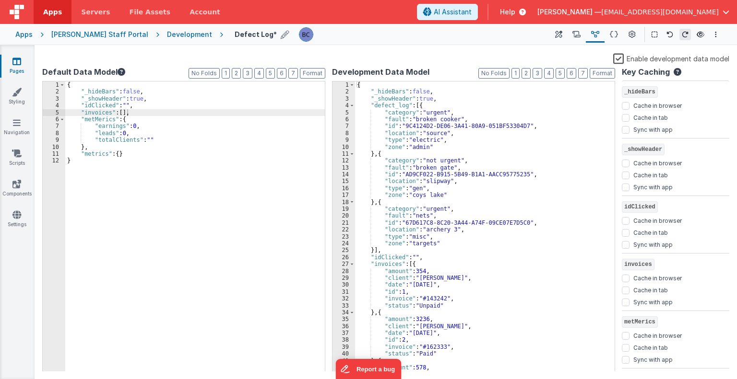
click at [408, 264] on div "{ "_hideBars" : false , "_showHeader" : true , "defect_log" : [{ "category" : "…" at bounding box center [481, 234] width 252 height 305
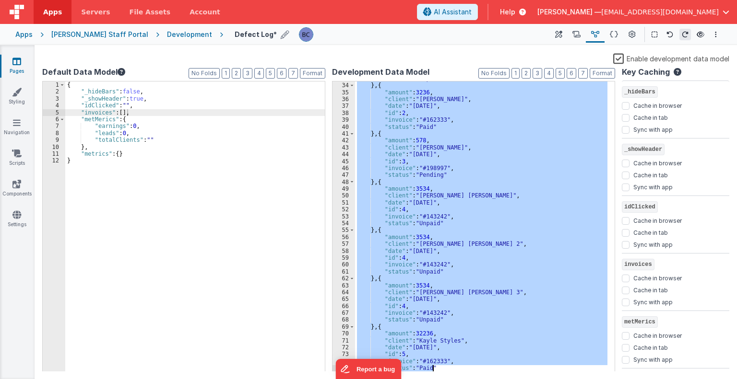
scroll to position [331, 0]
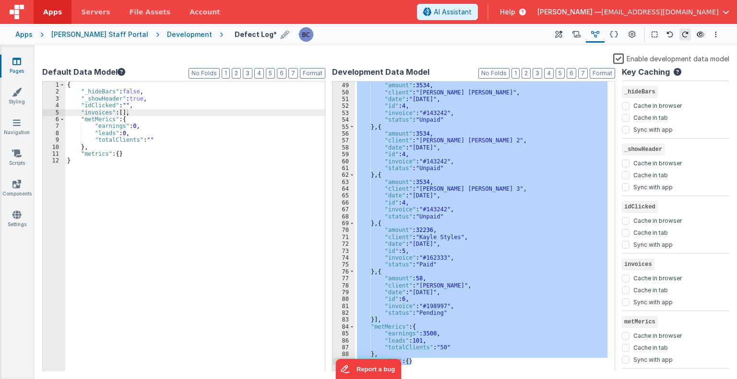
drag, startPoint x: 369, startPoint y: 263, endPoint x: 484, endPoint y: 359, distance: 149.5
click at [484, 359] on div "} , { "amount" : 3534 , "client" : "[PERSON_NAME] [PERSON_NAME]" , "date" : "[D…" at bounding box center [481, 227] width 252 height 305
click at [376, 321] on div "} , { "amount" : 3534 , "client" : "[PERSON_NAME] [PERSON_NAME]" , "date" : "[D…" at bounding box center [481, 227] width 252 height 291
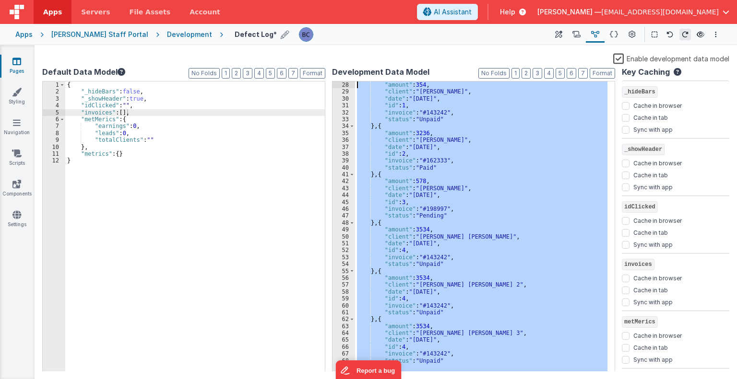
scroll to position [0, 0]
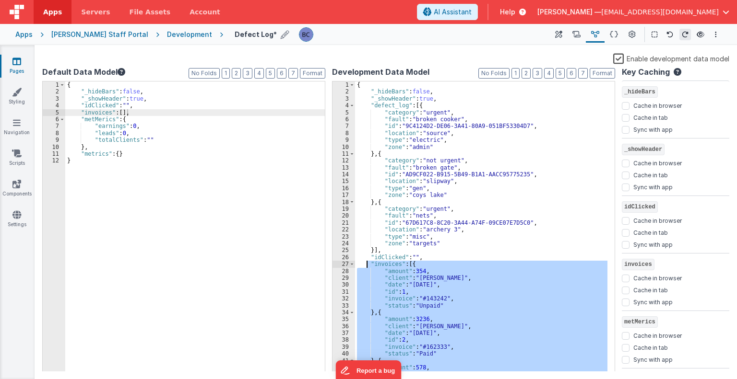
drag, startPoint x: 376, startPoint y: 321, endPoint x: 367, endPoint y: 262, distance: 59.7
click at [367, 262] on div "{ "_hideBars" : false , "_showHeader" : true , "defect_log" : [{ "category" : "…" at bounding box center [481, 234] width 252 height 305
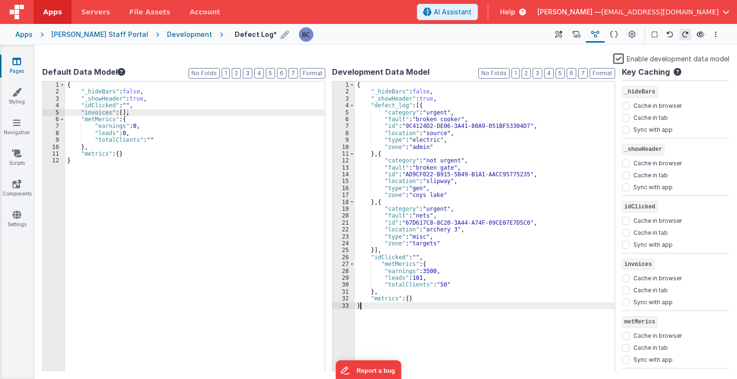
click at [497, 337] on div "{ "_hideBars" : false , "_showHeader" : true , "defect_log" : [{ "category" : "…" at bounding box center [485, 234] width 260 height 305
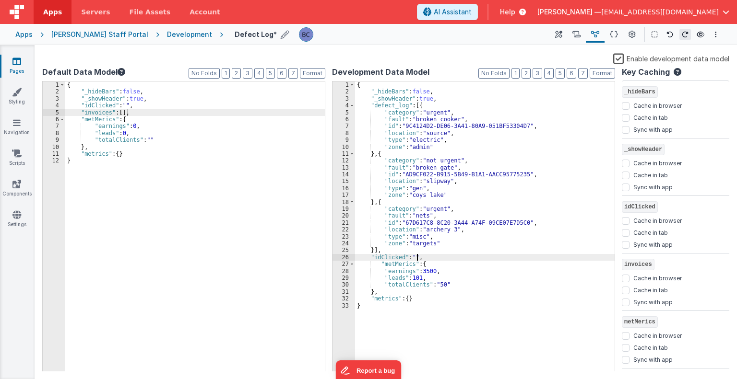
click at [417, 259] on div "{ "_hideBars" : false , "_showHeader" : true , "defect_log" : [{ "category" : "…" at bounding box center [485, 234] width 260 height 305
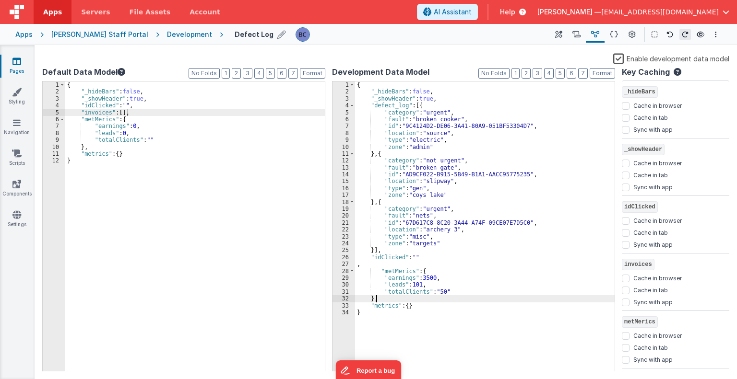
click at [483, 299] on div "{ "_hideBars" : false , "_showHeader" : true , "defect_log" : [{ "category" : "…" at bounding box center [485, 234] width 260 height 305
click at [107, 111] on div "{ "_hideBars" : false , "_showHeader" : true , "idClicked" : "" , "invoices" : …" at bounding box center [195, 234] width 260 height 305
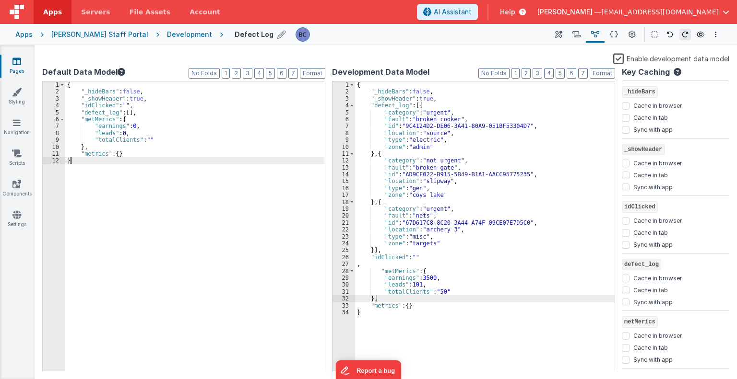
click at [165, 203] on div "{ "_hideBars" : false , "_showHeader" : true , "idClicked" : "" , "defect_log" …" at bounding box center [195, 234] width 260 height 305
click at [236, 203] on div "{ "_hideBars" : false , "_showHeader" : true , "idClicked" : "" , "defect_log" …" at bounding box center [195, 234] width 260 height 305
click at [167, 55] on div "Enable development data model" at bounding box center [385, 59] width 687 height 13
click at [557, 35] on icon at bounding box center [558, 35] width 7 height 10
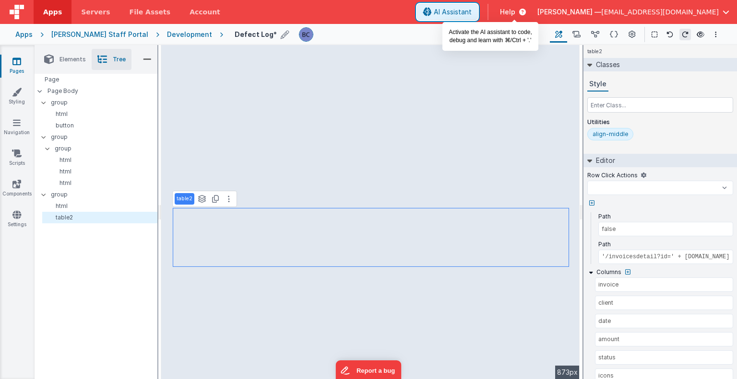
click at [472, 12] on span "AI Assistant" at bounding box center [453, 12] width 38 height 10
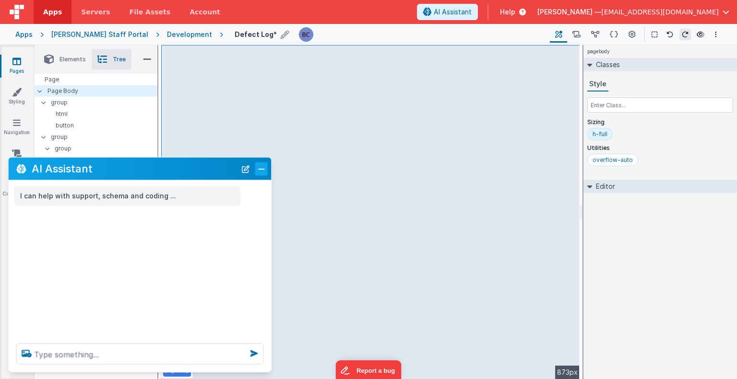
click at [263, 173] on button "Close" at bounding box center [261, 168] width 12 height 13
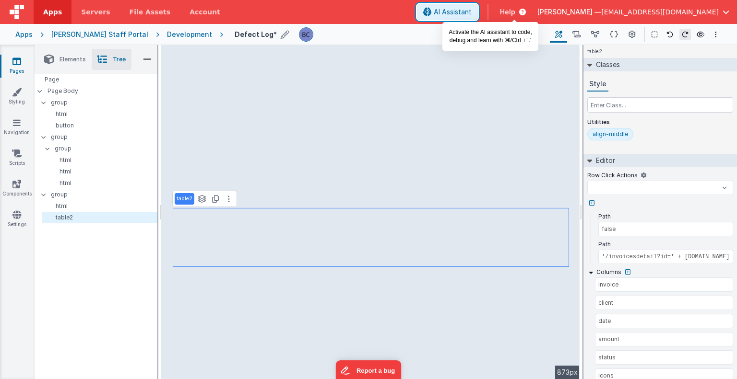
click at [472, 8] on span "AI Assistant" at bounding box center [453, 12] width 38 height 10
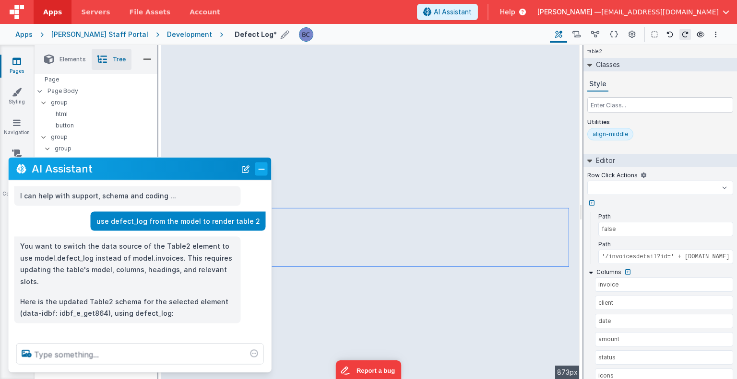
click at [261, 168] on button "Close" at bounding box center [261, 168] width 12 height 13
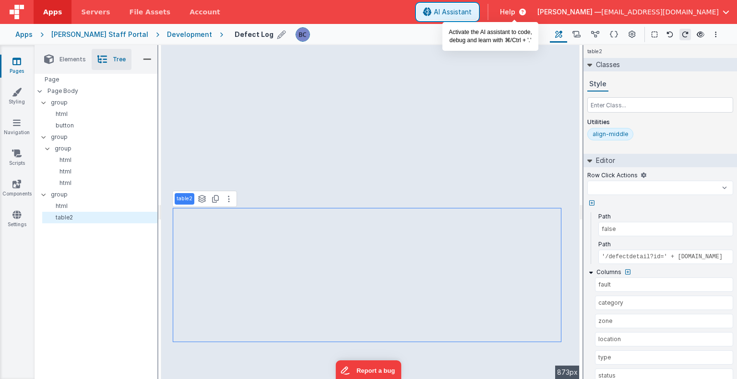
click at [472, 9] on span "AI Assistant" at bounding box center [453, 12] width 38 height 10
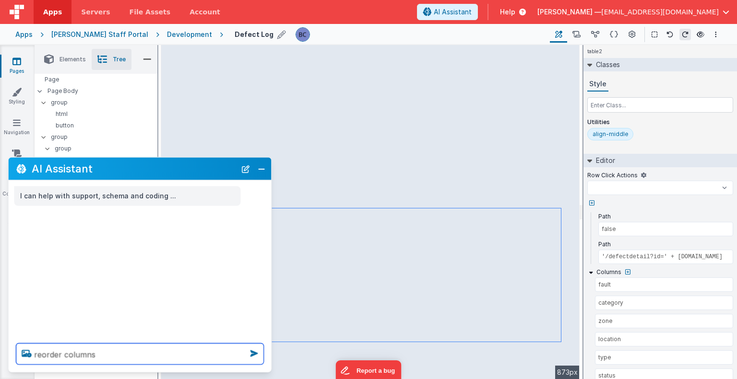
click at [162, 352] on textarea "reorder columns" at bounding box center [140, 354] width 248 height 21
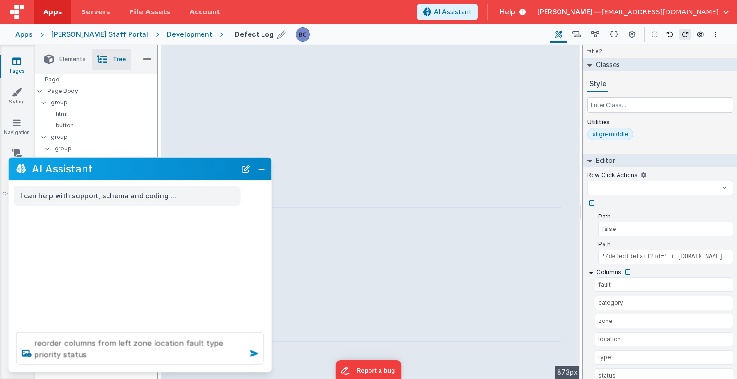
click at [253, 354] on icon at bounding box center [254, 353] width 15 height 15
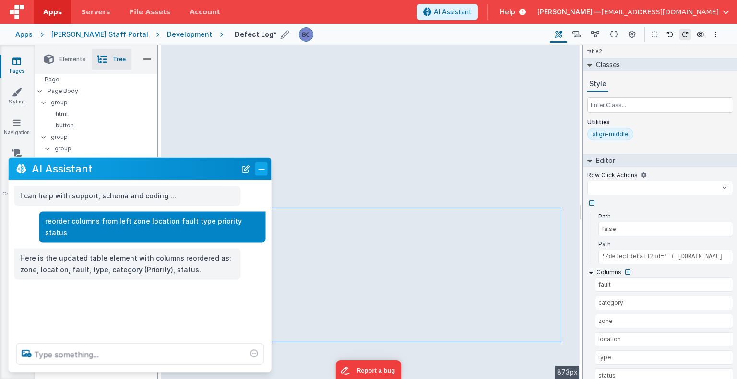
click at [263, 170] on button "Close" at bounding box center [261, 168] width 12 height 13
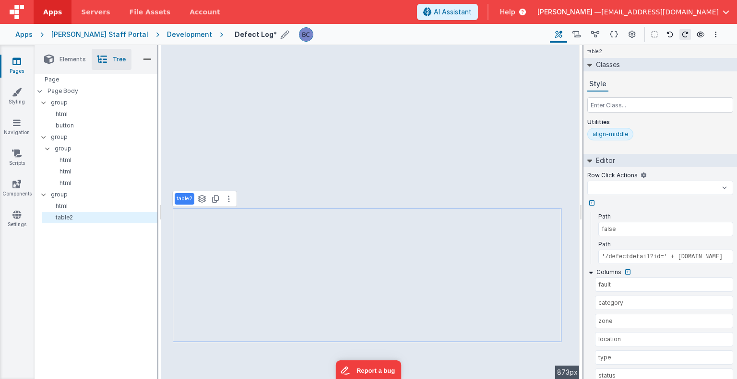
scroll to position [48, 0]
click at [594, 30] on icon at bounding box center [595, 35] width 8 height 10
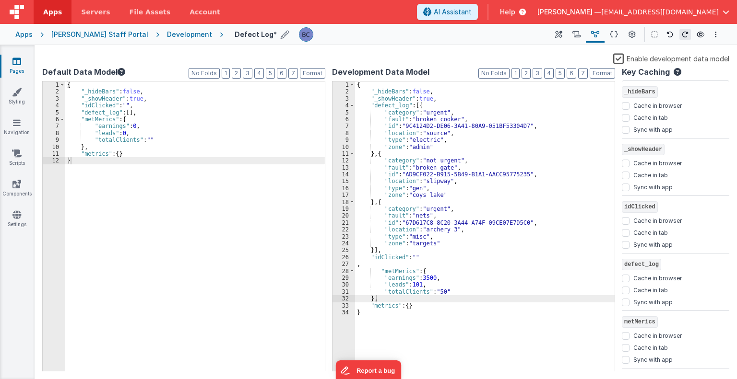
click at [15, 66] on link "Pages" at bounding box center [17, 66] width 35 height 19
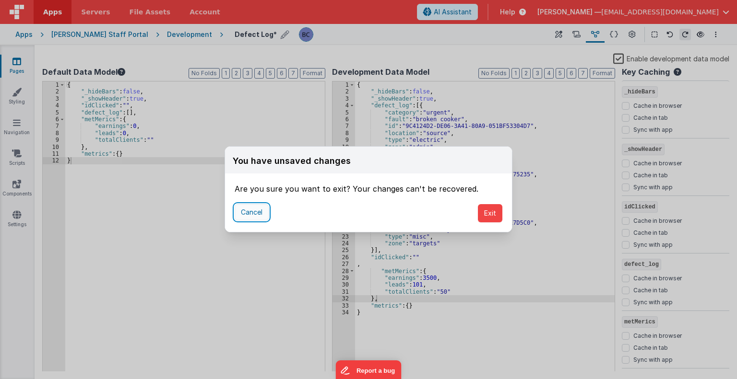
click at [259, 207] on button "Cancel" at bounding box center [252, 212] width 34 height 16
